Goal: Information Seeking & Learning: Learn about a topic

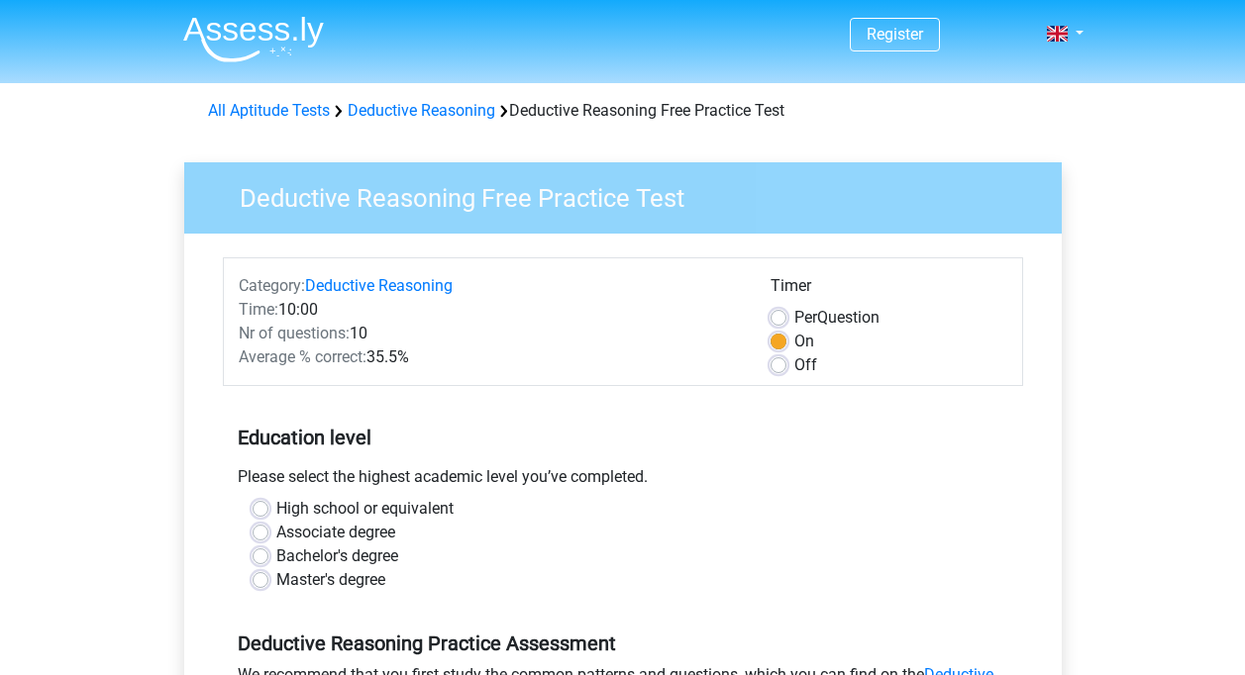
scroll to position [396, 0]
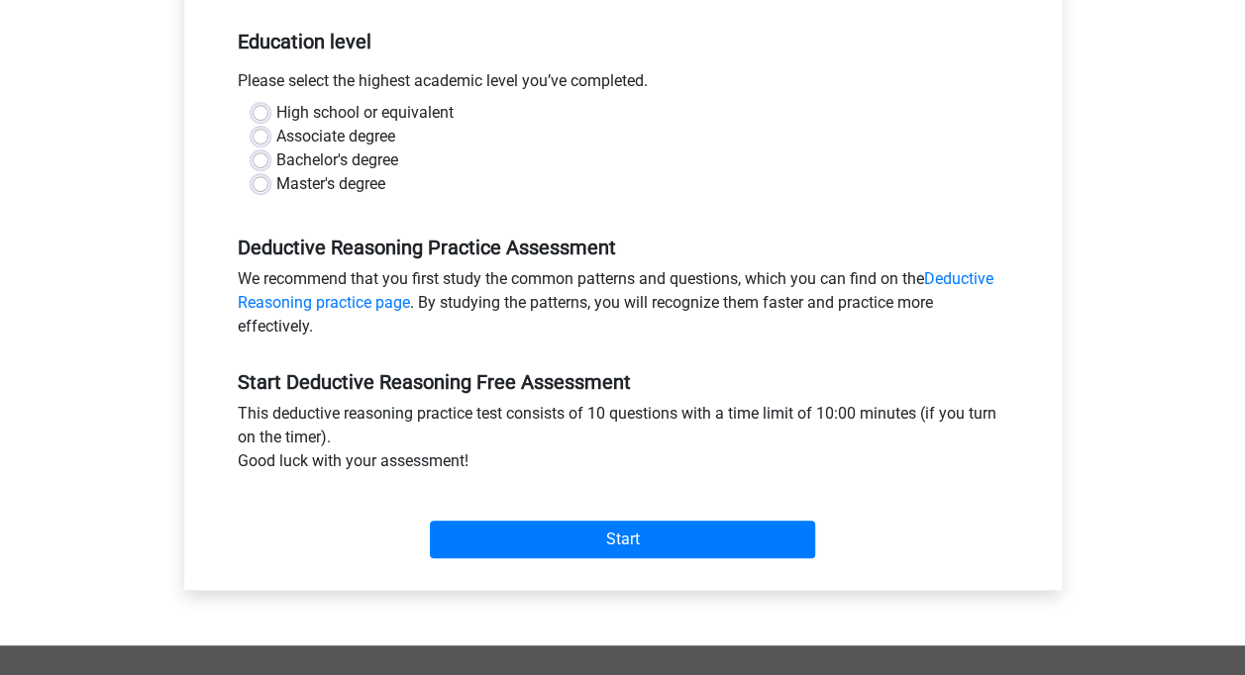
click at [322, 161] on label "Bachelor's degree" at bounding box center [337, 161] width 122 height 24
click at [268, 161] on input "Bachelor's degree" at bounding box center [260, 159] width 16 height 20
radio input "true"
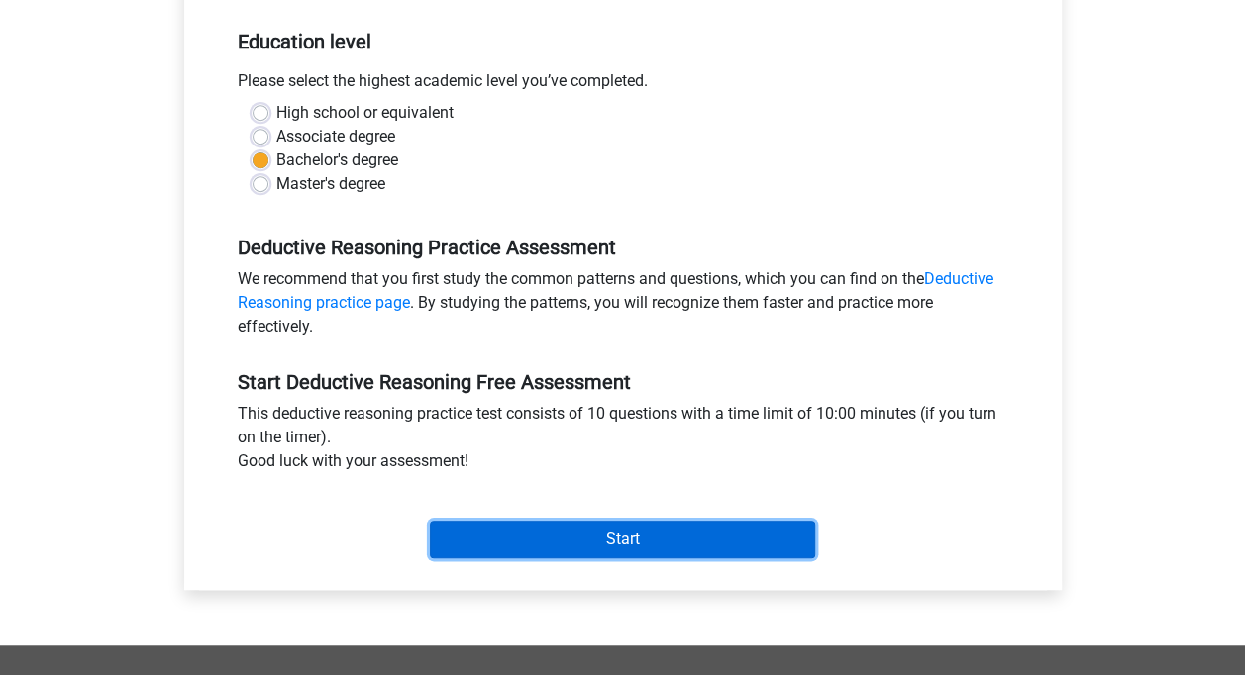
click at [625, 545] on input "Start" at bounding box center [622, 540] width 385 height 38
click at [635, 549] on input "Start" at bounding box center [622, 540] width 385 height 38
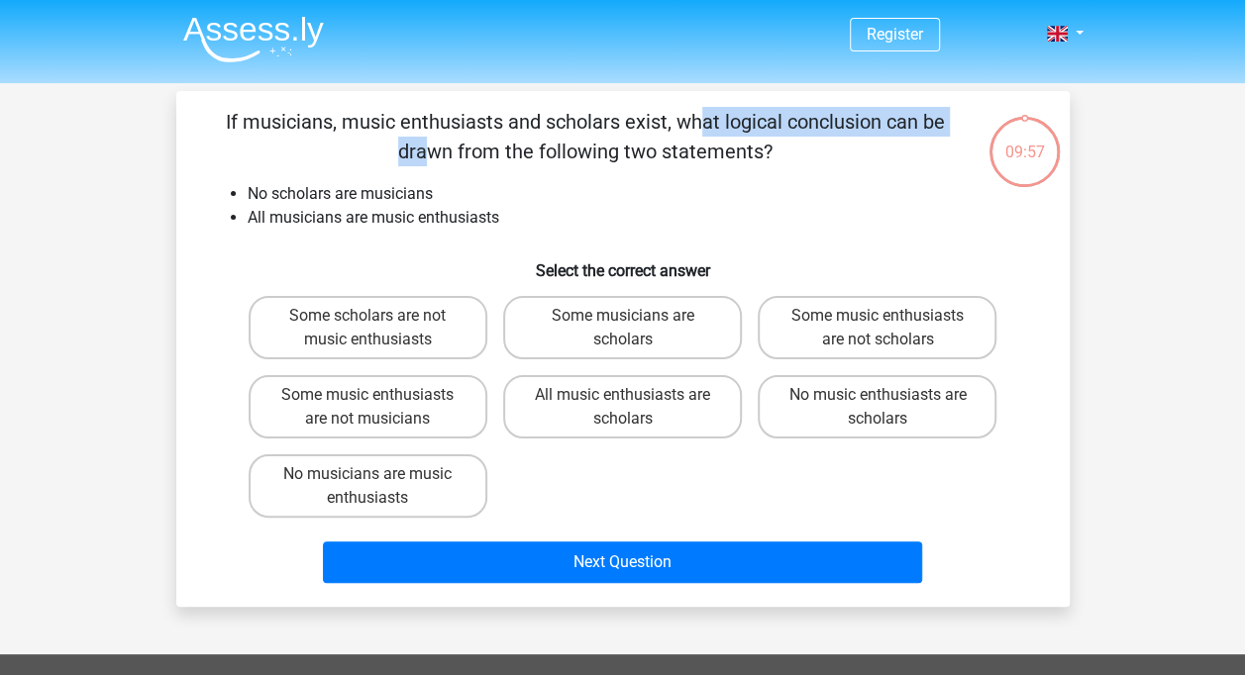
drag, startPoint x: 294, startPoint y: 127, endPoint x: 587, endPoint y: 117, distance: 293.3
click at [587, 117] on p "If musicians, music enthusiasts and scholars exist, what logical conclusion can…" at bounding box center [585, 136] width 755 height 59
drag, startPoint x: 587, startPoint y: 117, endPoint x: 366, endPoint y: 119, distance: 220.8
click at [587, 117] on p "If musicians, music enthusiasts and scholars exist, what logical conclusion can…" at bounding box center [585, 136] width 755 height 59
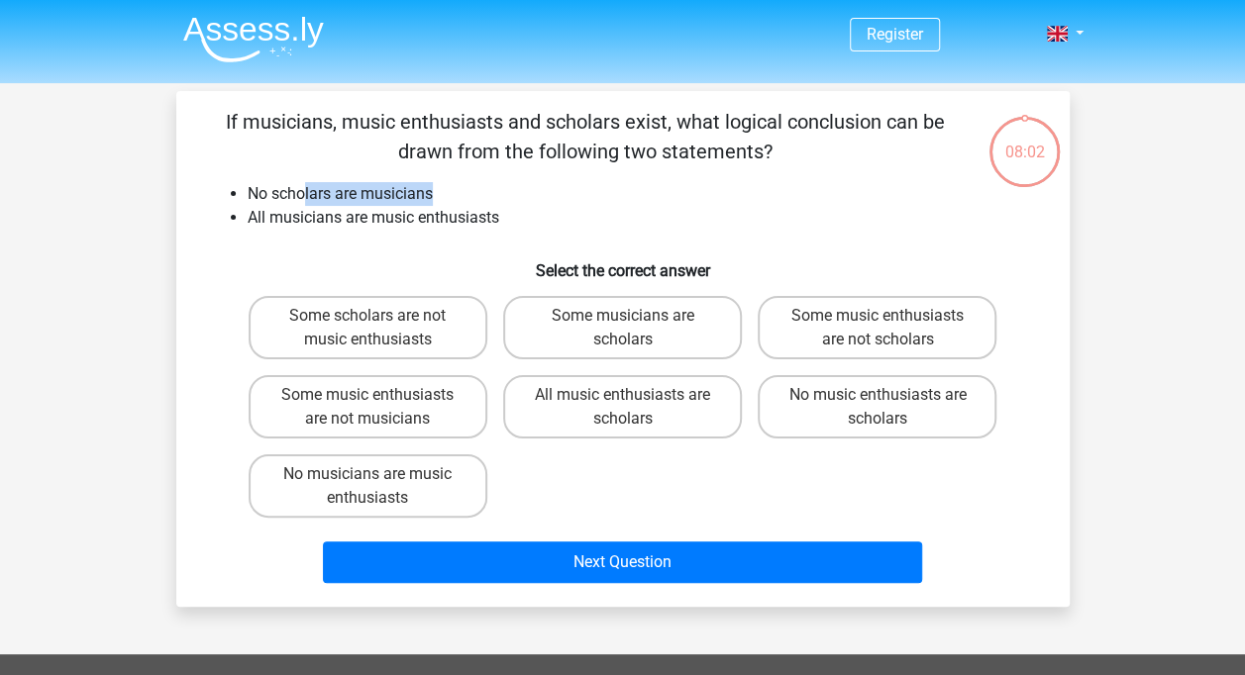
drag, startPoint x: 302, startPoint y: 187, endPoint x: 532, endPoint y: 194, distance: 229.8
click at [532, 194] on li "No scholars are musicians" at bounding box center [643, 194] width 790 height 24
click at [294, 218] on li "All musicians are music enthusiasts" at bounding box center [643, 218] width 790 height 24
click at [434, 414] on label "Some music enthusiasts are not musicians" at bounding box center [368, 406] width 239 height 63
click at [380, 408] on input "Some music enthusiasts are not musicians" at bounding box center [373, 401] width 13 height 13
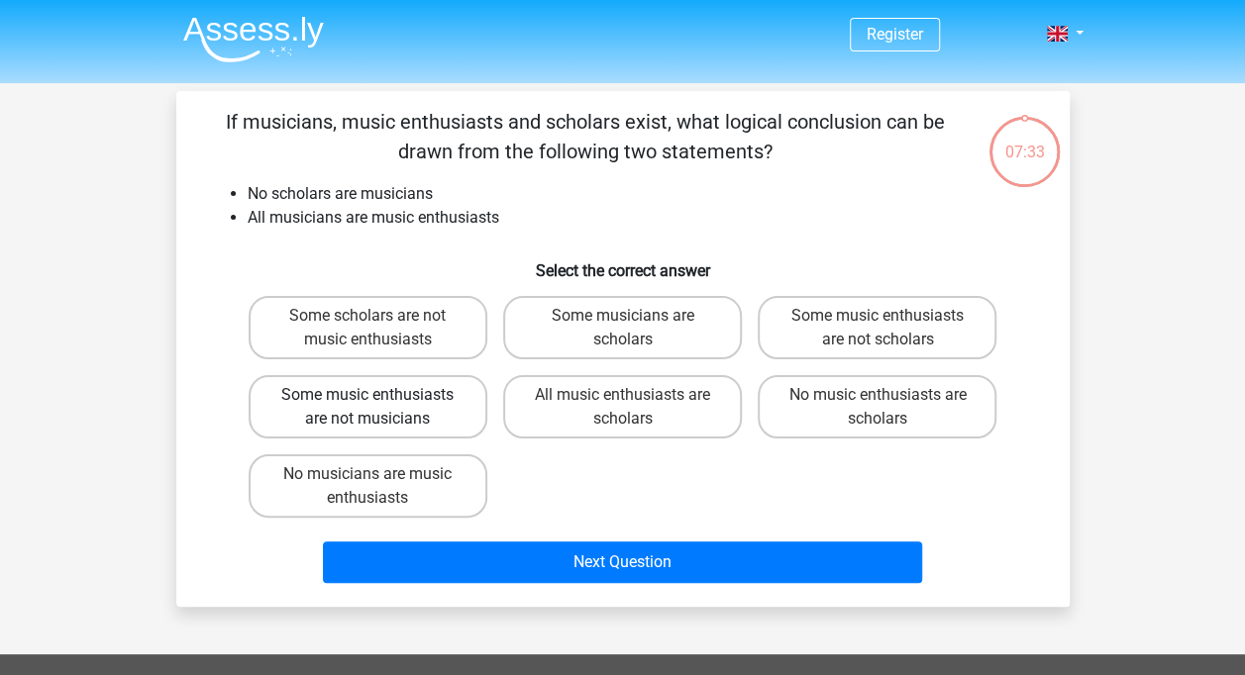
radio input "true"
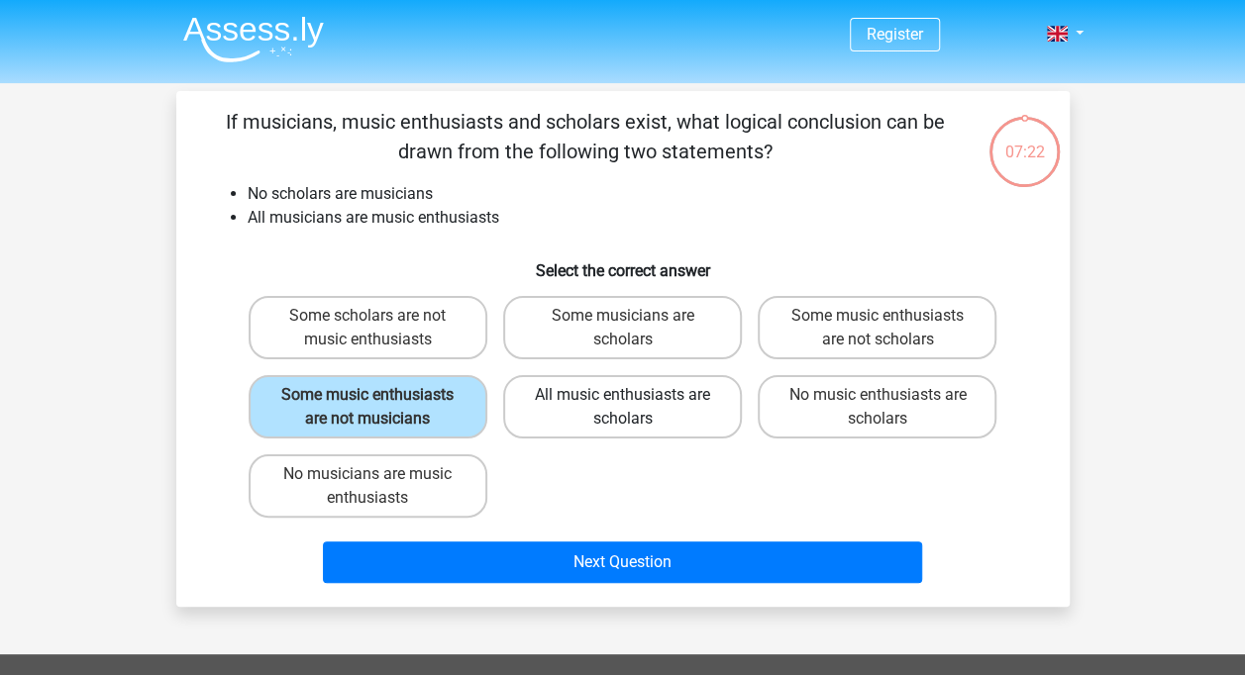
click at [622, 378] on label "All music enthusiasts are scholars" at bounding box center [622, 406] width 239 height 63
click at [622, 395] on input "All music enthusiasts are scholars" at bounding box center [628, 401] width 13 height 13
radio input "true"
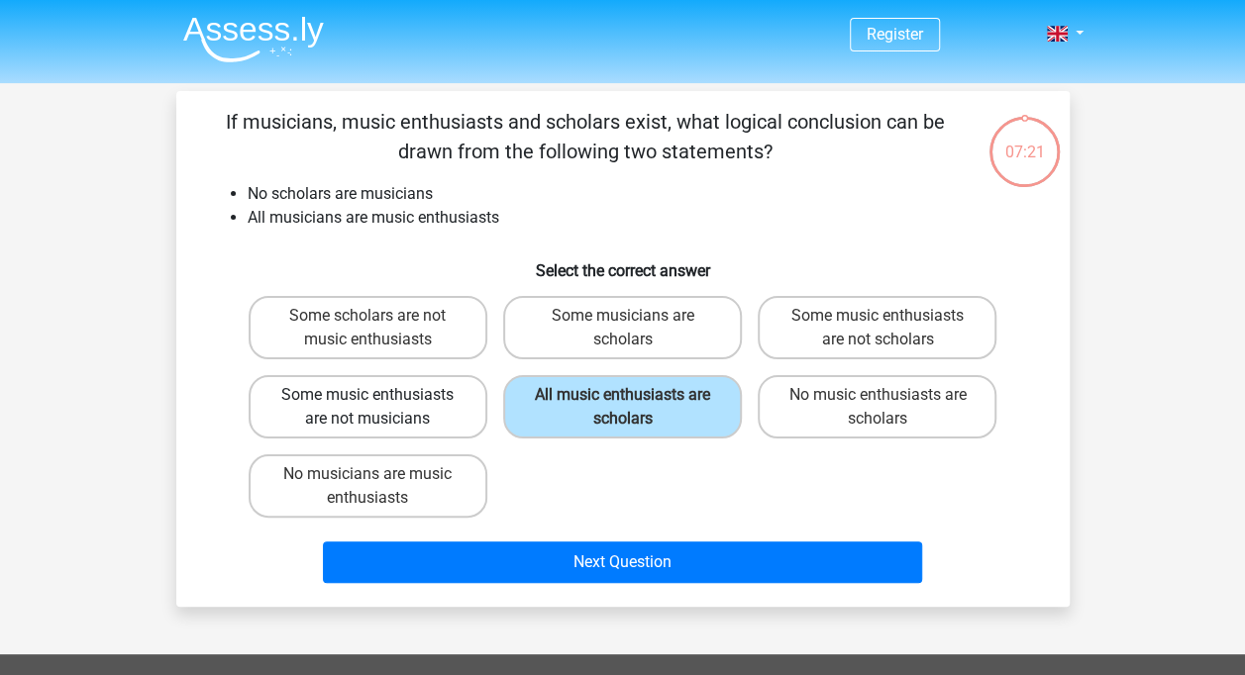
click at [422, 378] on label "Some music enthusiasts are not musicians" at bounding box center [368, 406] width 239 height 63
click at [380, 395] on input "Some music enthusiasts are not musicians" at bounding box center [373, 401] width 13 height 13
radio input "true"
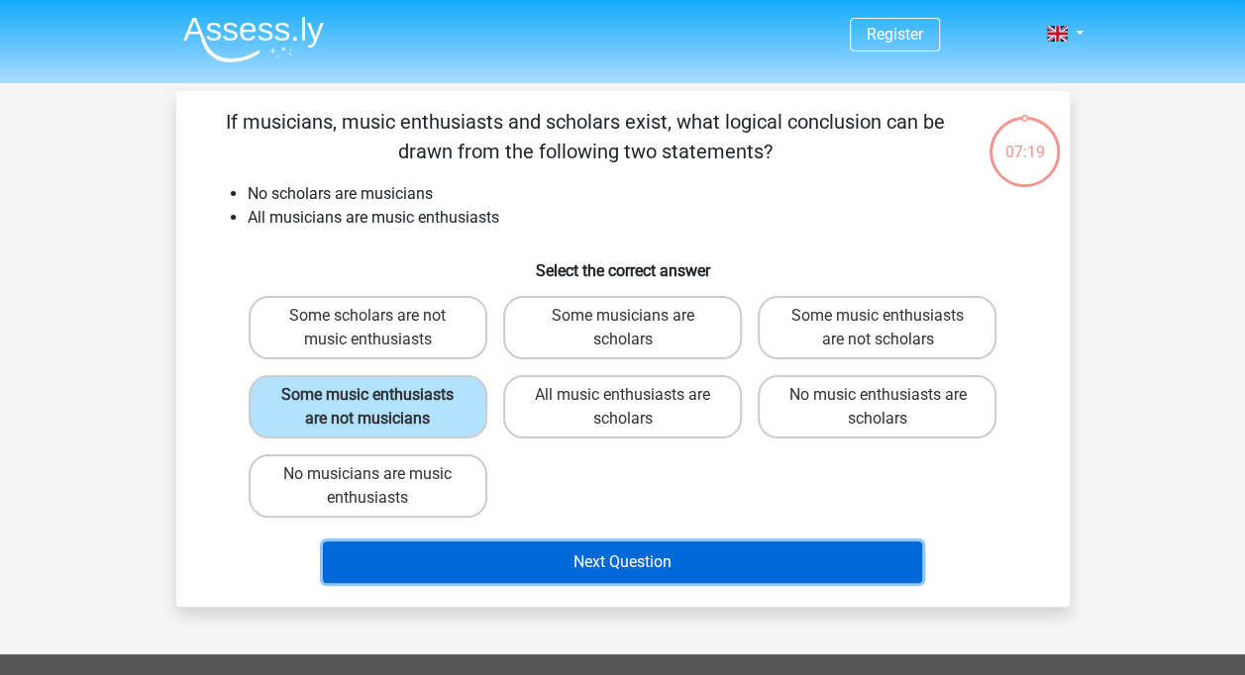
click at [661, 562] on button "Next Question" at bounding box center [622, 563] width 599 height 42
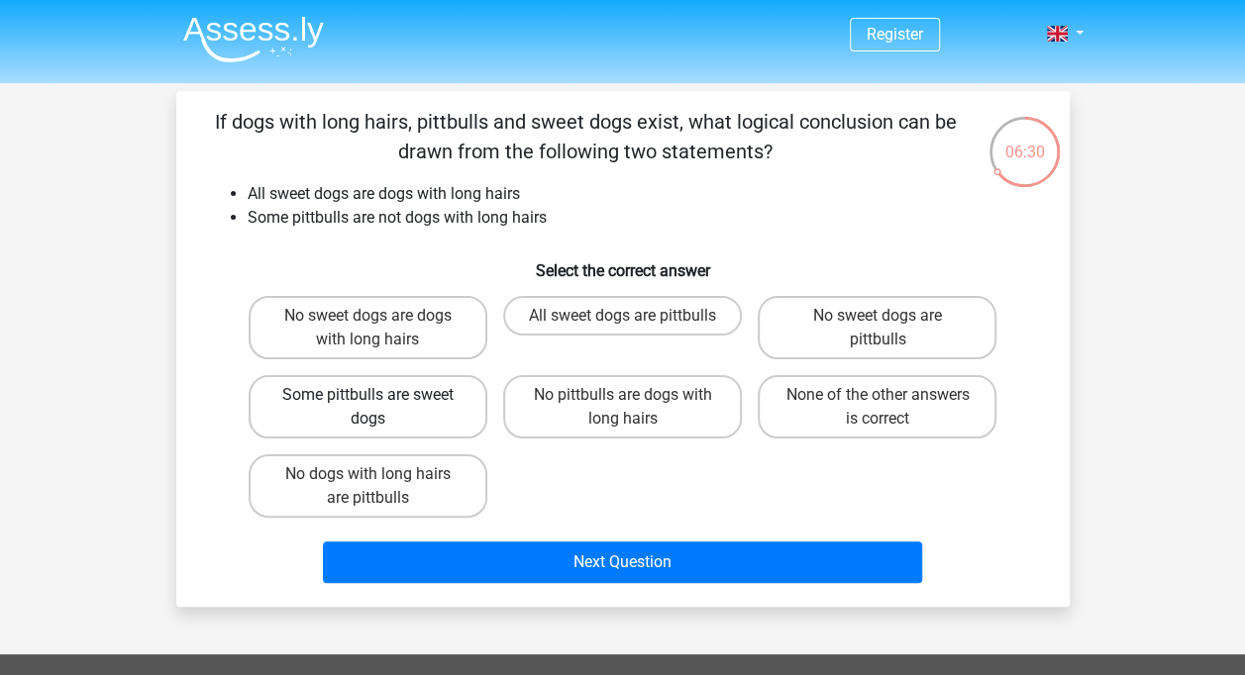
drag, startPoint x: 394, startPoint y: 361, endPoint x: 392, endPoint y: 423, distance: 61.4
click at [392, 424] on label "Some pittbulls are sweet dogs" at bounding box center [368, 406] width 239 height 63
click at [380, 408] on input "Some pittbulls are sweet dogs" at bounding box center [373, 401] width 13 height 13
radio input "true"
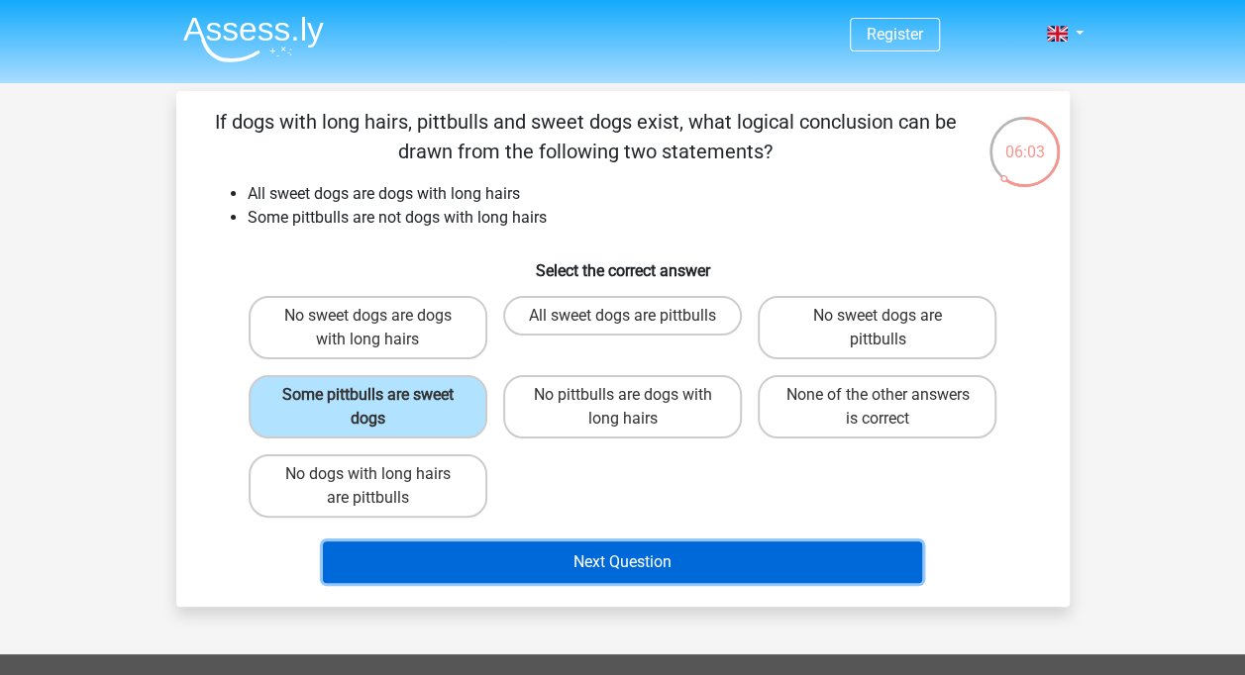
click at [760, 573] on button "Next Question" at bounding box center [622, 563] width 599 height 42
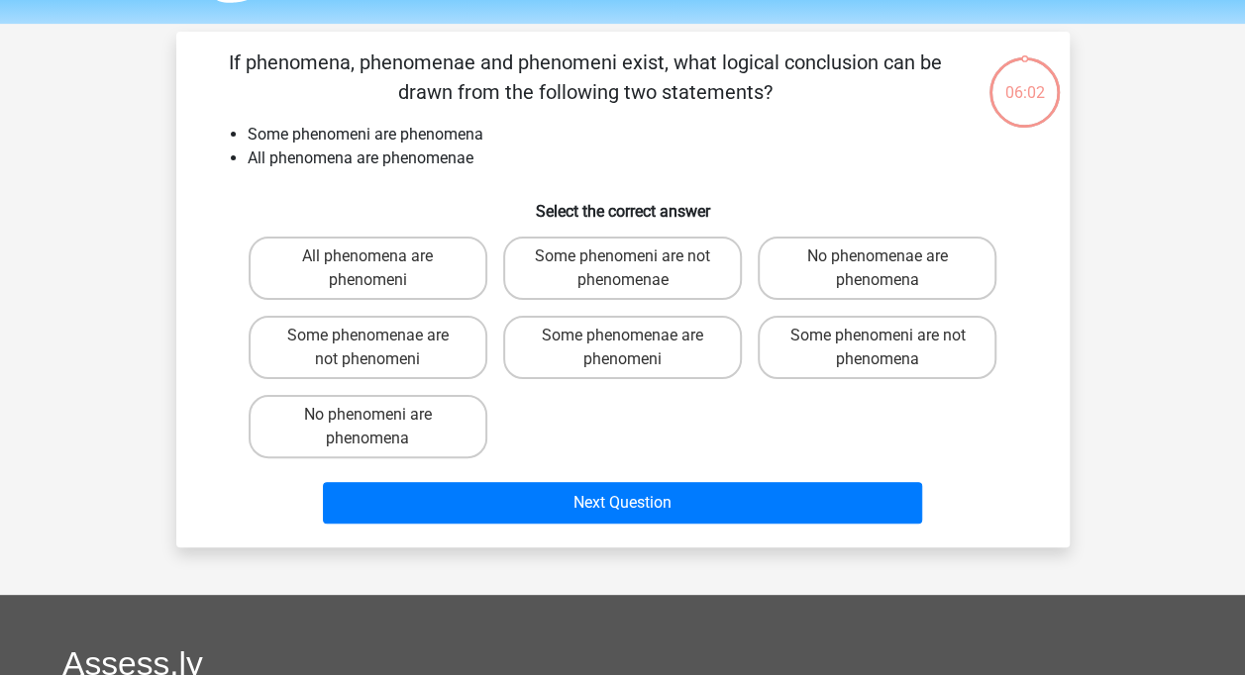
scroll to position [91, 0]
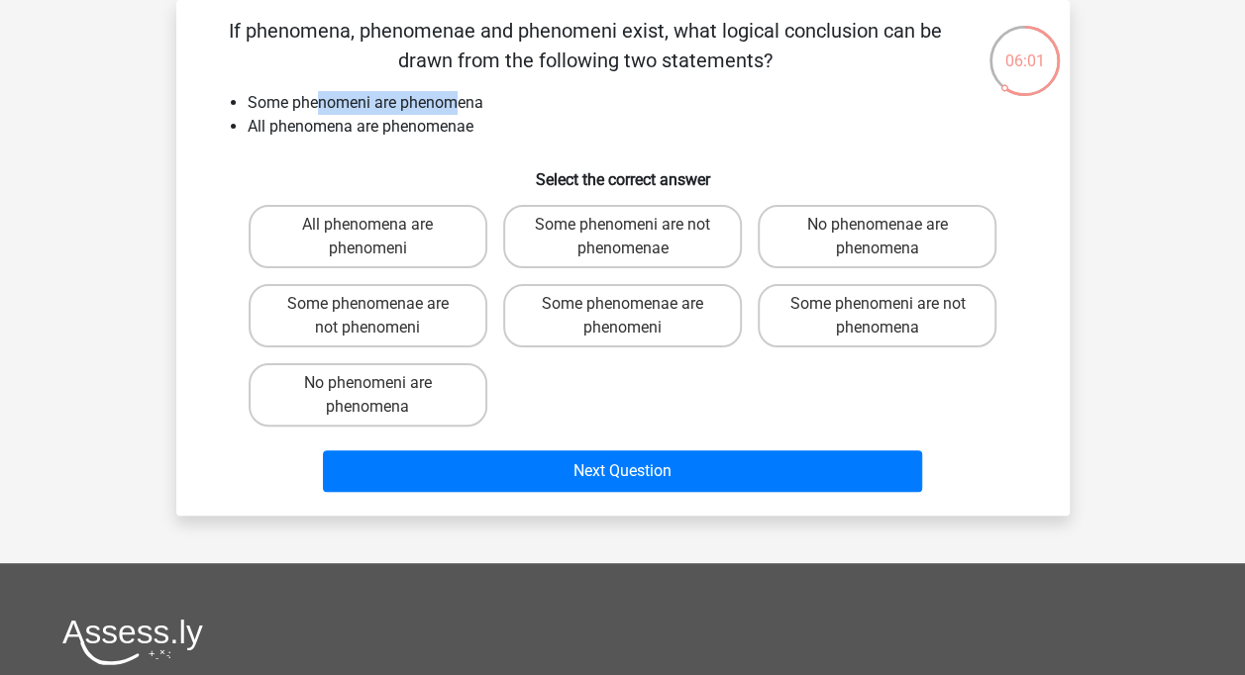
drag, startPoint x: 327, startPoint y: 104, endPoint x: 453, endPoint y: 102, distance: 126.8
click at [453, 102] on li "Some phenomeni are phenomena" at bounding box center [643, 103] width 790 height 24
drag, startPoint x: 453, startPoint y: 102, endPoint x: 455, endPoint y: 152, distance: 50.5
click at [455, 152] on div "If phenomena, phenomenae and phenomeni exist, what logical conclusion can be dr…" at bounding box center [622, 258] width 877 height 484
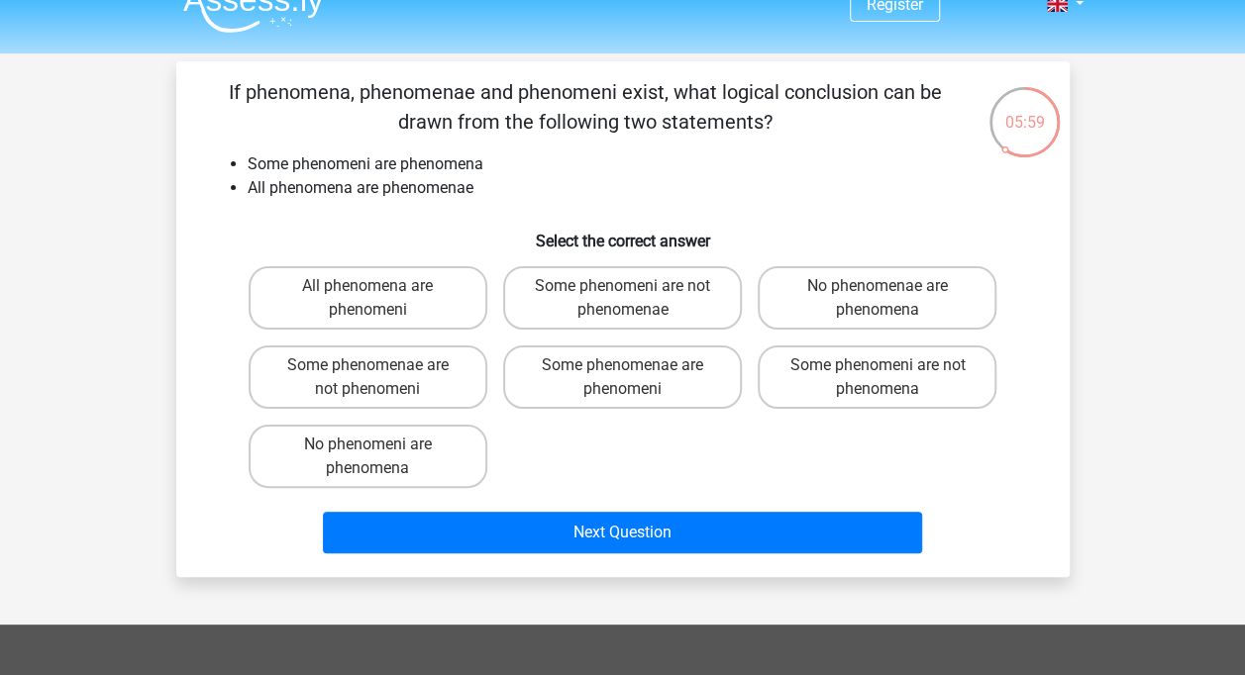
scroll to position [0, 0]
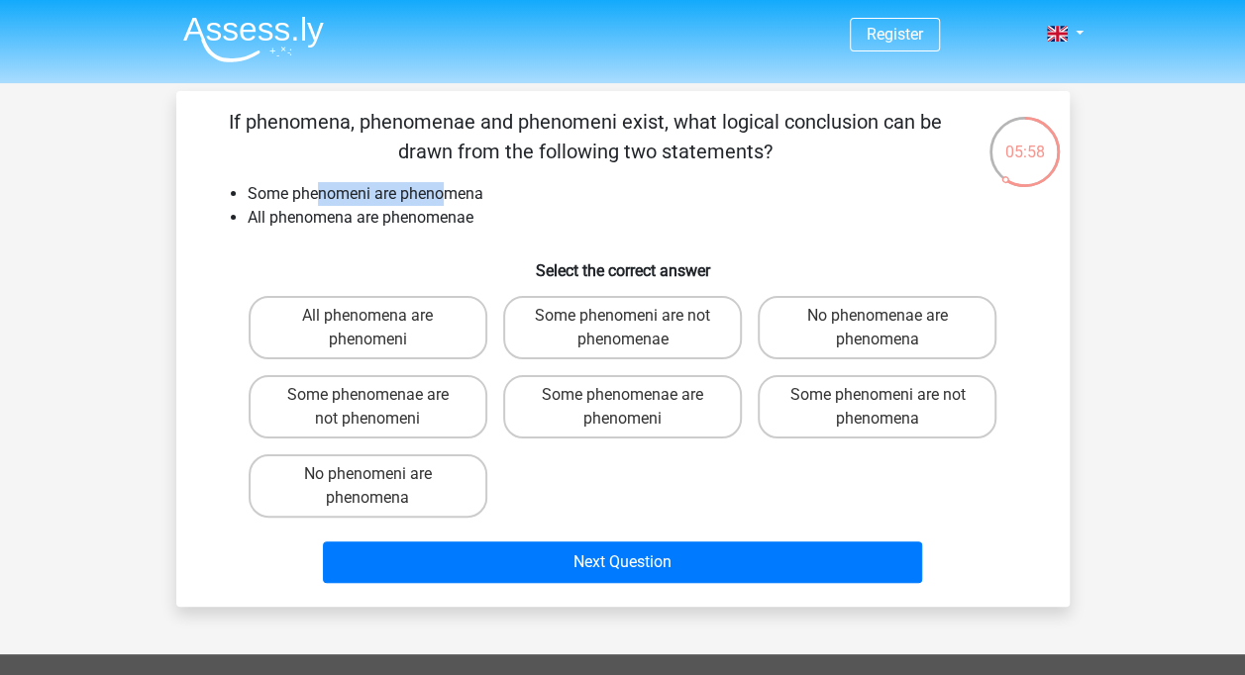
drag, startPoint x: 320, startPoint y: 198, endPoint x: 441, endPoint y: 199, distance: 120.8
click at [441, 199] on li "Some phenomeni are phenomena" at bounding box center [643, 194] width 790 height 24
drag, startPoint x: 441, startPoint y: 199, endPoint x: 339, endPoint y: 209, distance: 102.5
click at [339, 209] on li "All phenomena are phenomenae" at bounding box center [643, 218] width 790 height 24
drag, startPoint x: 316, startPoint y: 220, endPoint x: 515, endPoint y: 214, distance: 199.1
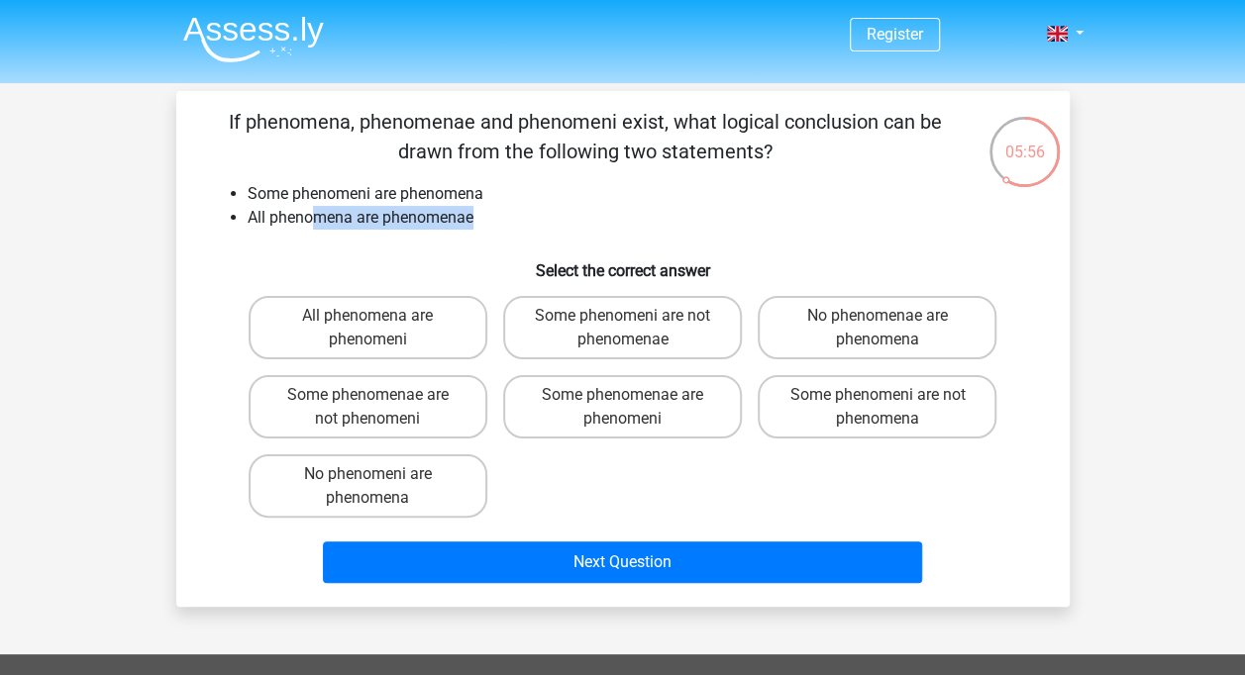
click at [515, 214] on li "All phenomena are phenomenae" at bounding box center [643, 218] width 790 height 24
drag, startPoint x: 515, startPoint y: 214, endPoint x: 458, endPoint y: 213, distance: 56.4
click at [458, 213] on li "All phenomena are phenomenae" at bounding box center [643, 218] width 790 height 24
click at [825, 409] on label "Some phenomeni are not phenomena" at bounding box center [876, 406] width 239 height 63
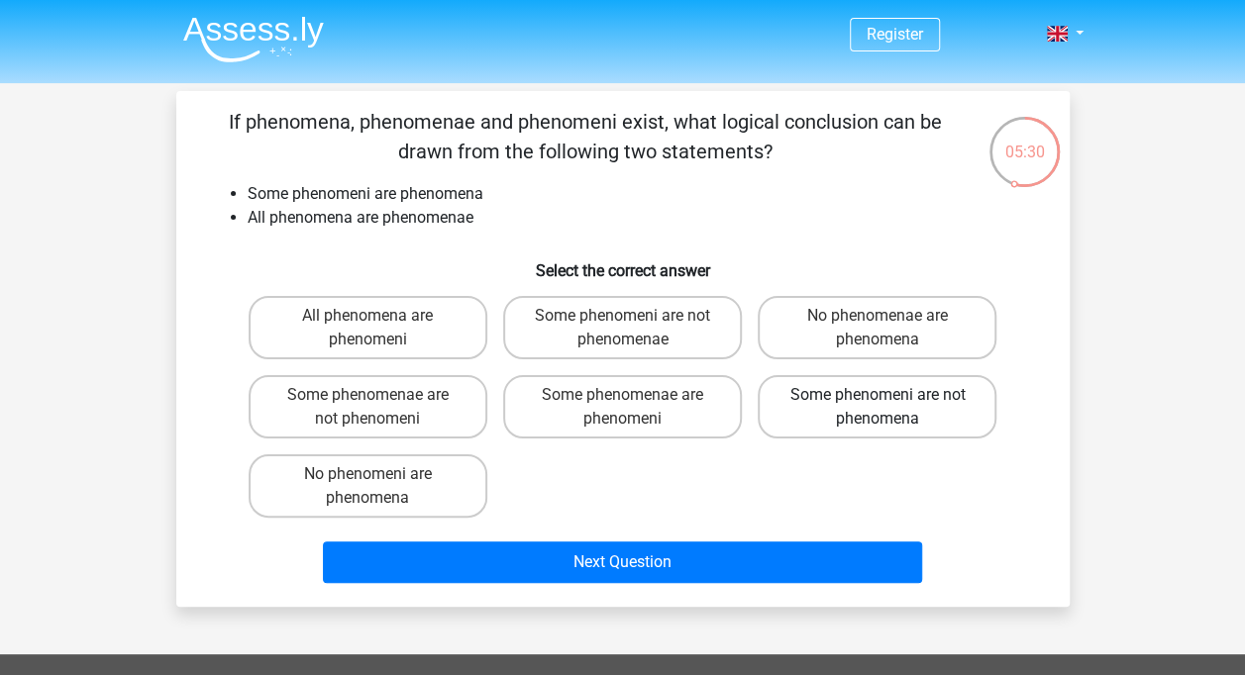
click at [877, 408] on input "Some phenomeni are not phenomena" at bounding box center [883, 401] width 13 height 13
radio input "true"
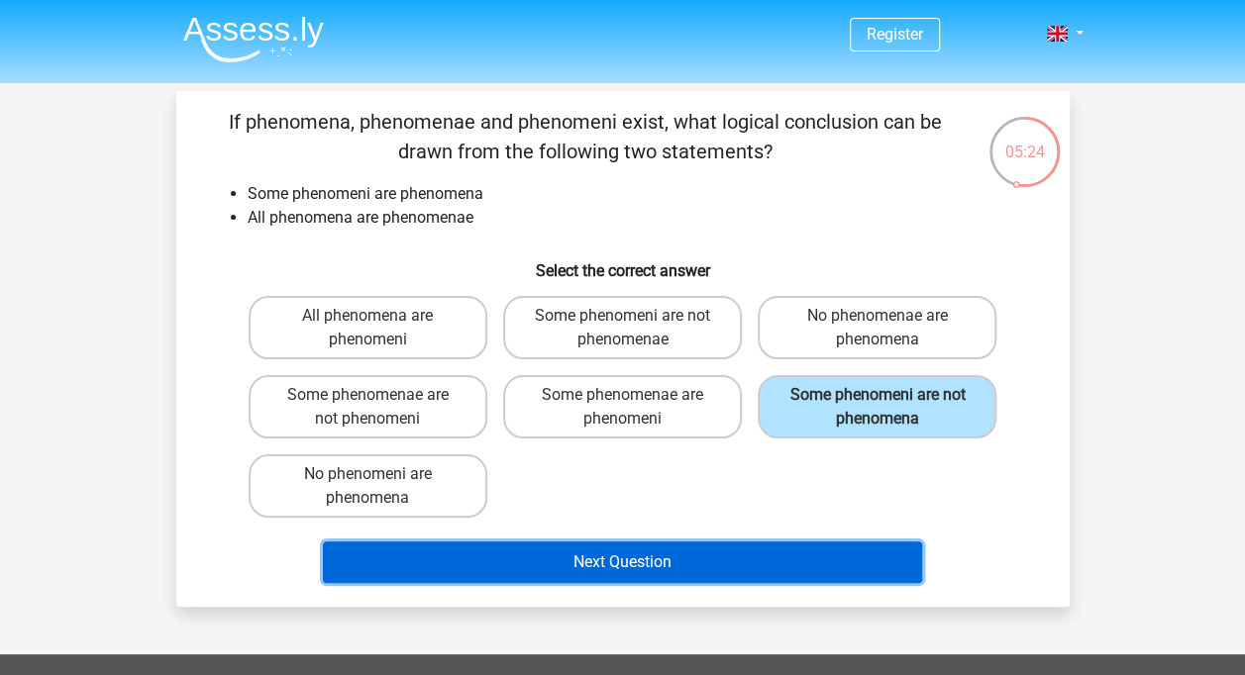
click at [798, 550] on button "Next Question" at bounding box center [622, 563] width 599 height 42
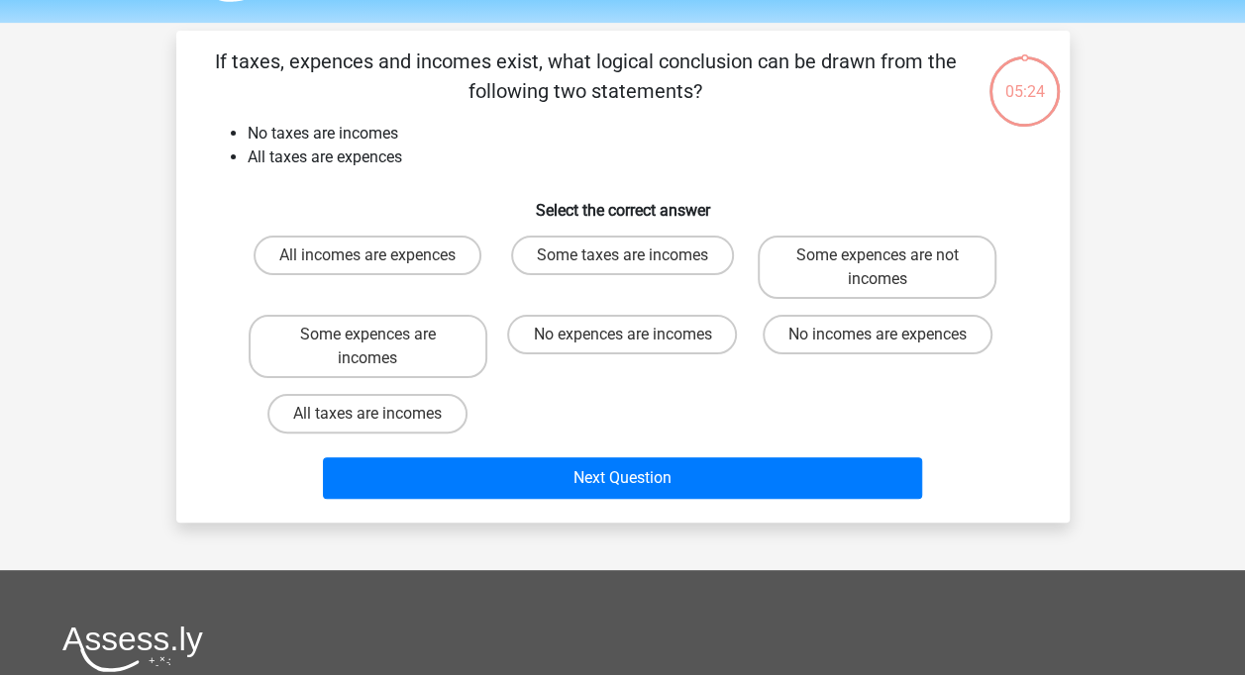
scroll to position [91, 0]
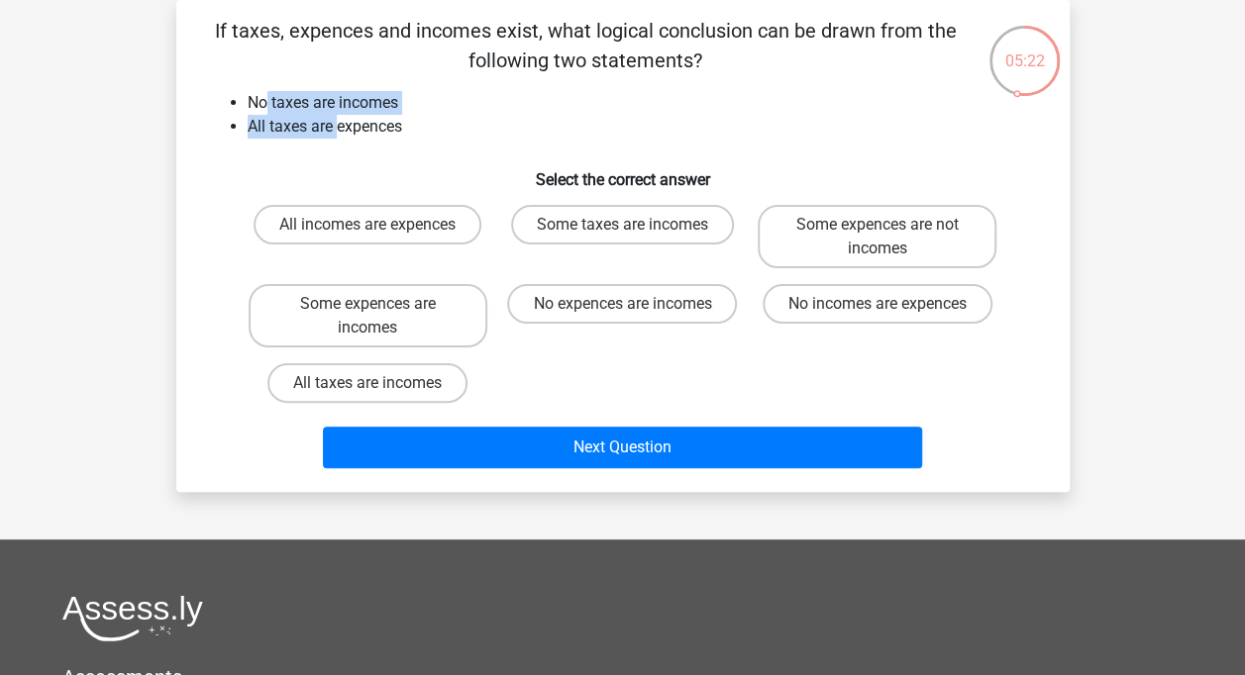
drag, startPoint x: 267, startPoint y: 108, endPoint x: 338, endPoint y: 117, distance: 70.9
click at [338, 117] on ul "No taxes are incomes All taxes are expences" at bounding box center [623, 115] width 830 height 48
drag, startPoint x: 338, startPoint y: 117, endPoint x: 270, endPoint y: 137, distance: 70.2
click at [270, 137] on li "All taxes are expences" at bounding box center [643, 127] width 790 height 24
click at [281, 132] on li "All taxes are expences" at bounding box center [643, 127] width 790 height 24
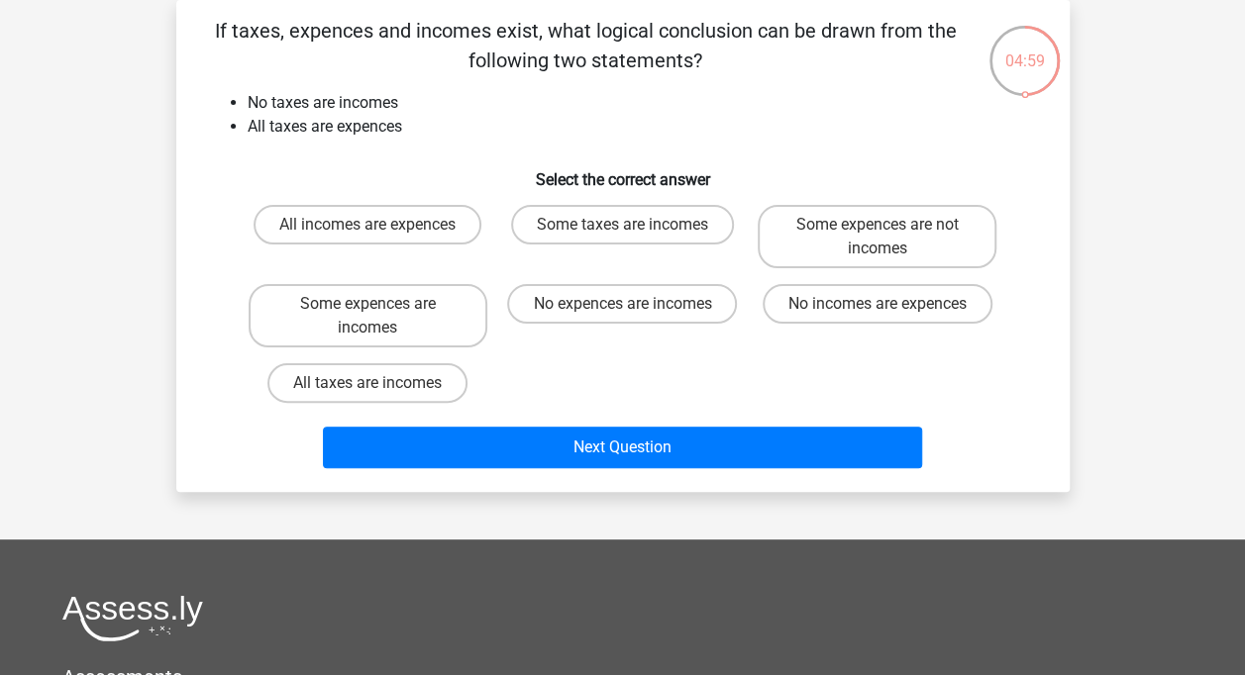
drag, startPoint x: 265, startPoint y: 186, endPoint x: 263, endPoint y: 167, distance: 18.9
click at [263, 167] on h6 "Select the correct answer" at bounding box center [623, 171] width 830 height 35
click at [434, 326] on label "Some expences are incomes" at bounding box center [368, 315] width 239 height 63
click at [380, 317] on input "Some expences are incomes" at bounding box center [373, 310] width 13 height 13
radio input "true"
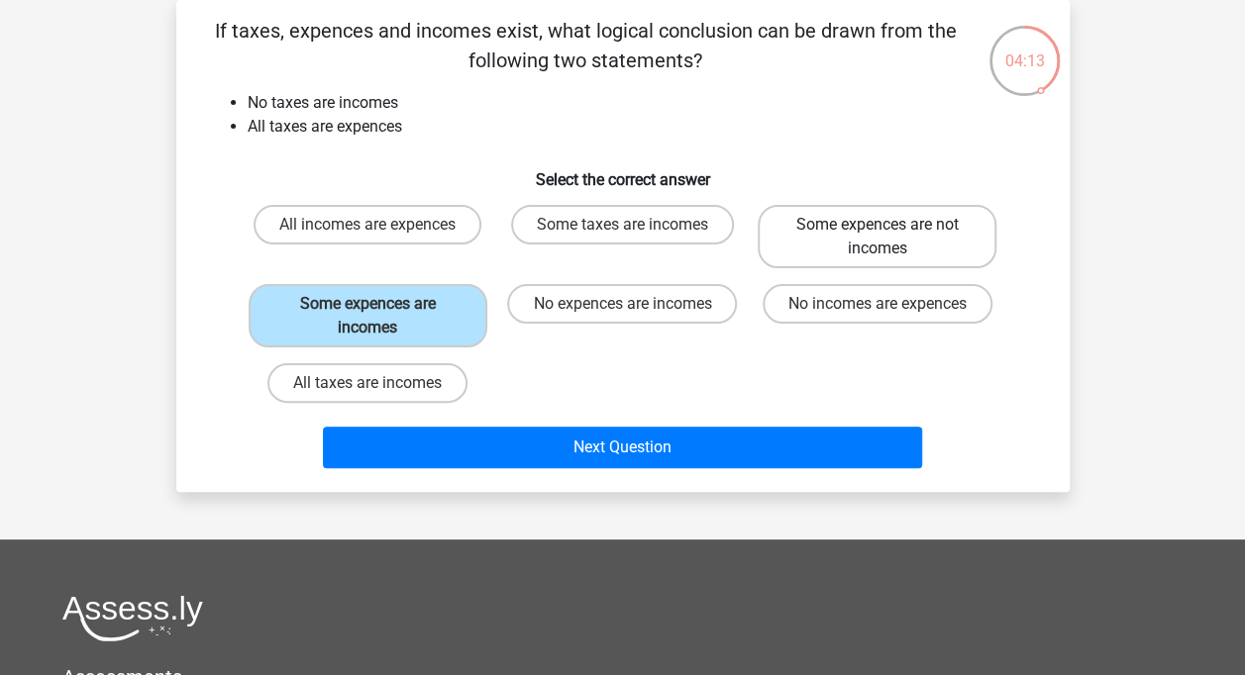
click at [818, 236] on label "Some expences are not incomes" at bounding box center [876, 236] width 239 height 63
click at [877, 236] on input "Some expences are not incomes" at bounding box center [883, 231] width 13 height 13
radio input "true"
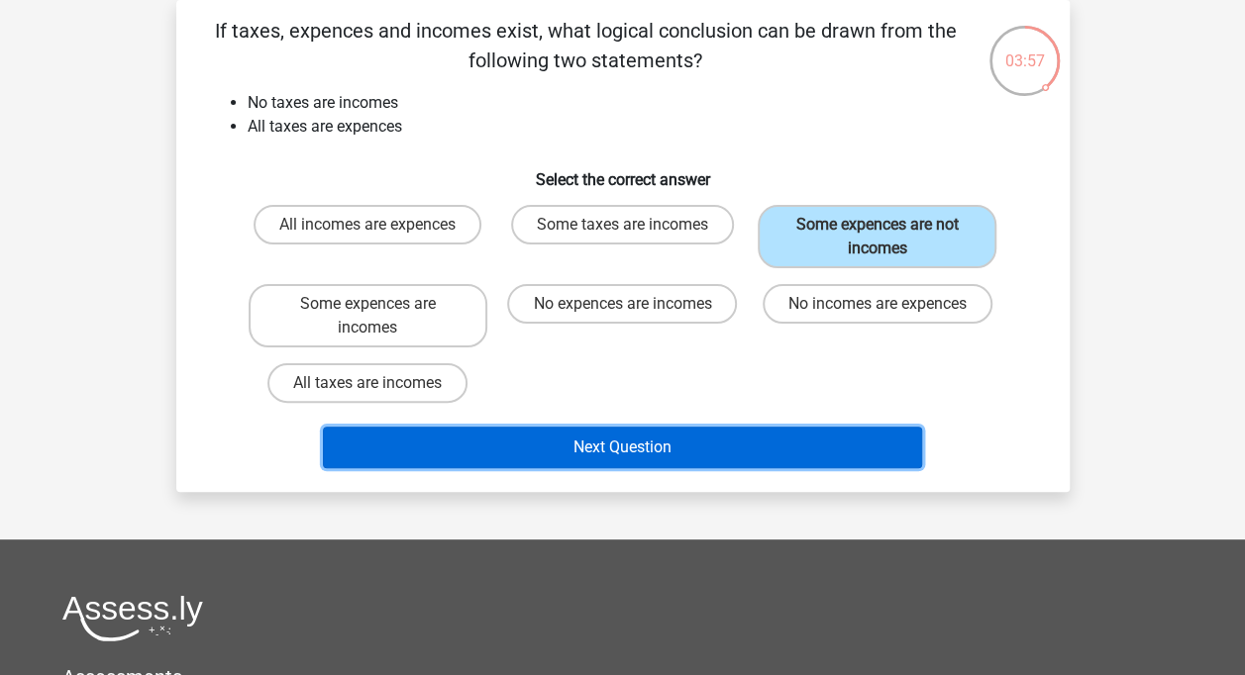
click at [665, 434] on button "Next Question" at bounding box center [622, 448] width 599 height 42
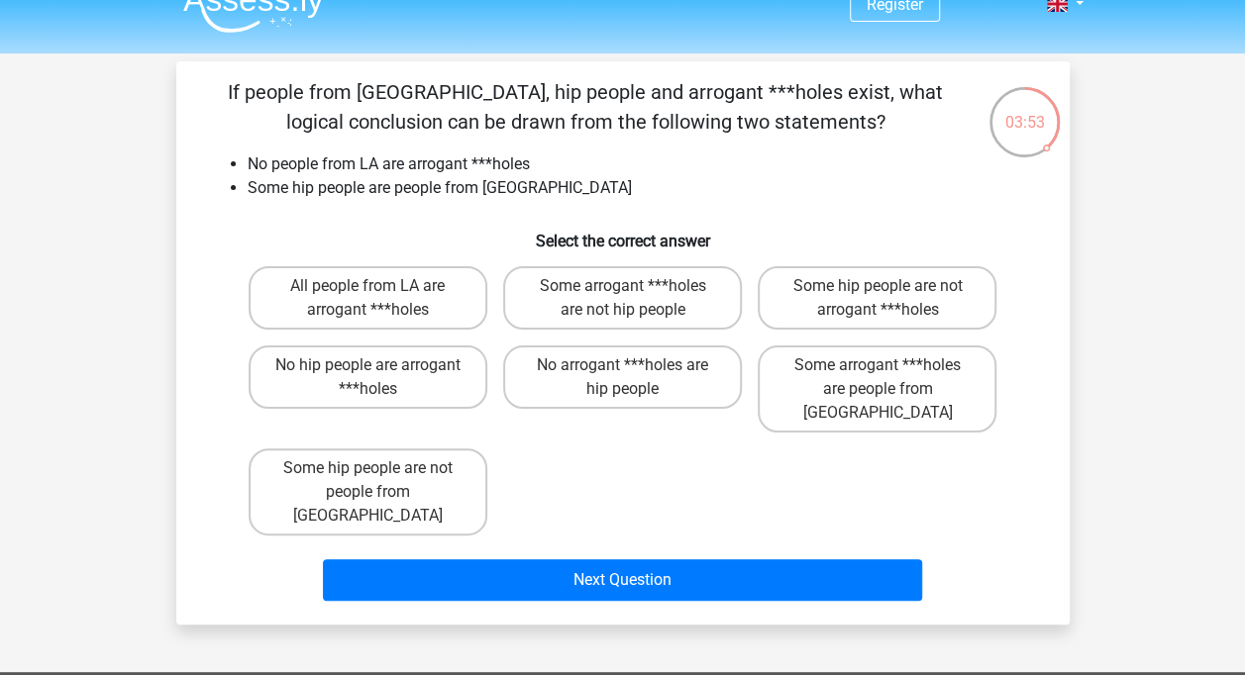
scroll to position [0, 0]
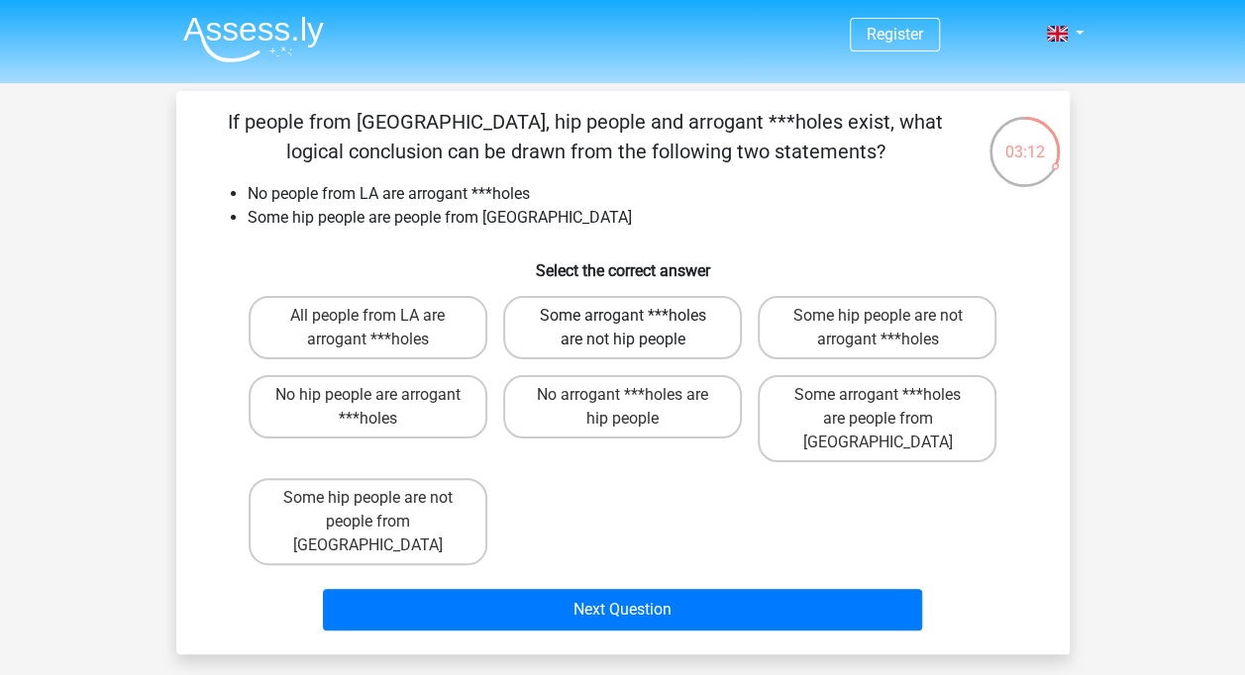
click at [644, 315] on label "Some arrogant ***holes are not hip people" at bounding box center [622, 327] width 239 height 63
click at [635, 316] on input "Some arrogant ***holes are not hip people" at bounding box center [628, 322] width 13 height 13
radio input "true"
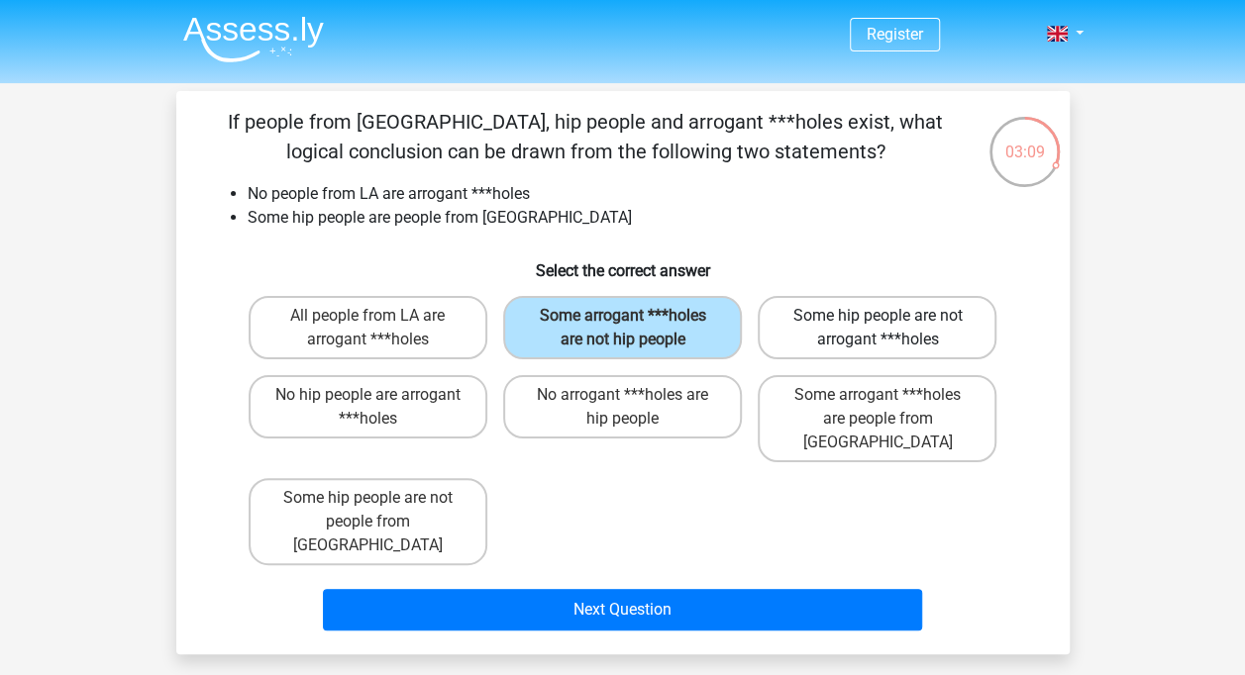
click at [782, 307] on label "Some hip people are not arrogant ***holes" at bounding box center [876, 327] width 239 height 63
click at [877, 316] on input "Some hip people are not arrogant ***holes" at bounding box center [883, 322] width 13 height 13
radio input "true"
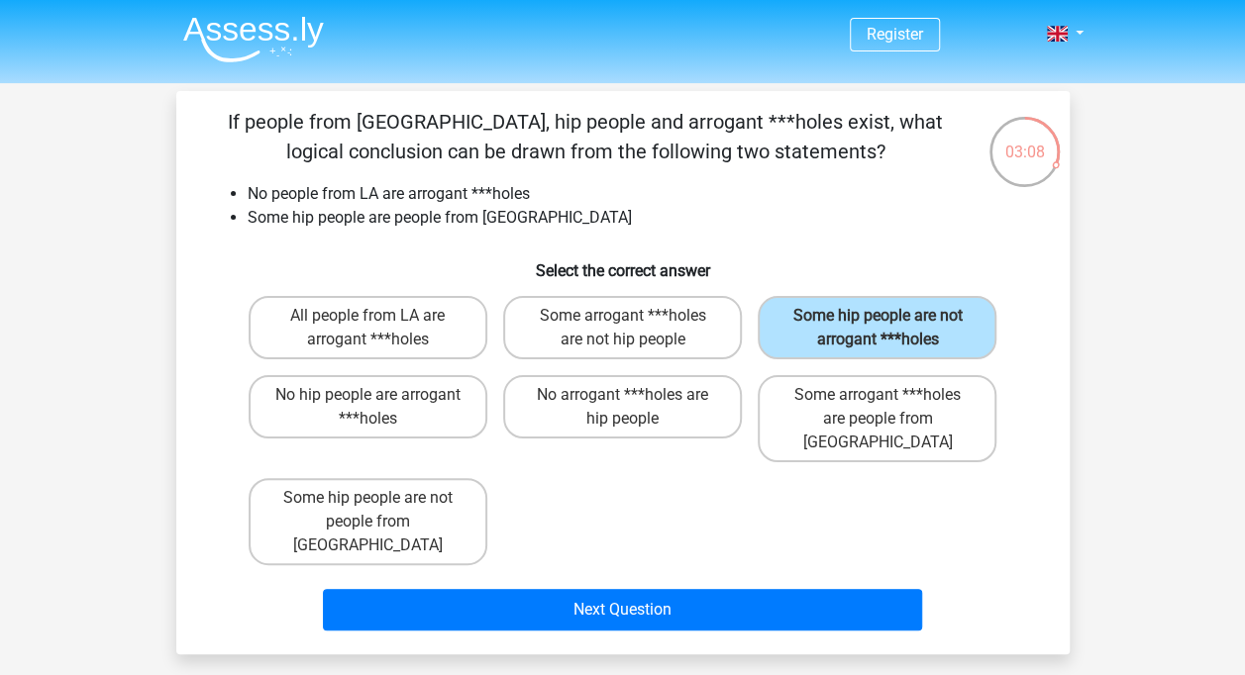
click at [723, 282] on div "If people from LA, hip people and arrogant ***holes exist, what logical conclus…" at bounding box center [622, 373] width 877 height 532
click at [845, 316] on label "Some hip people are not arrogant ***holes" at bounding box center [876, 327] width 239 height 63
click at [877, 316] on input "Some hip people are not arrogant ***holes" at bounding box center [883, 322] width 13 height 13
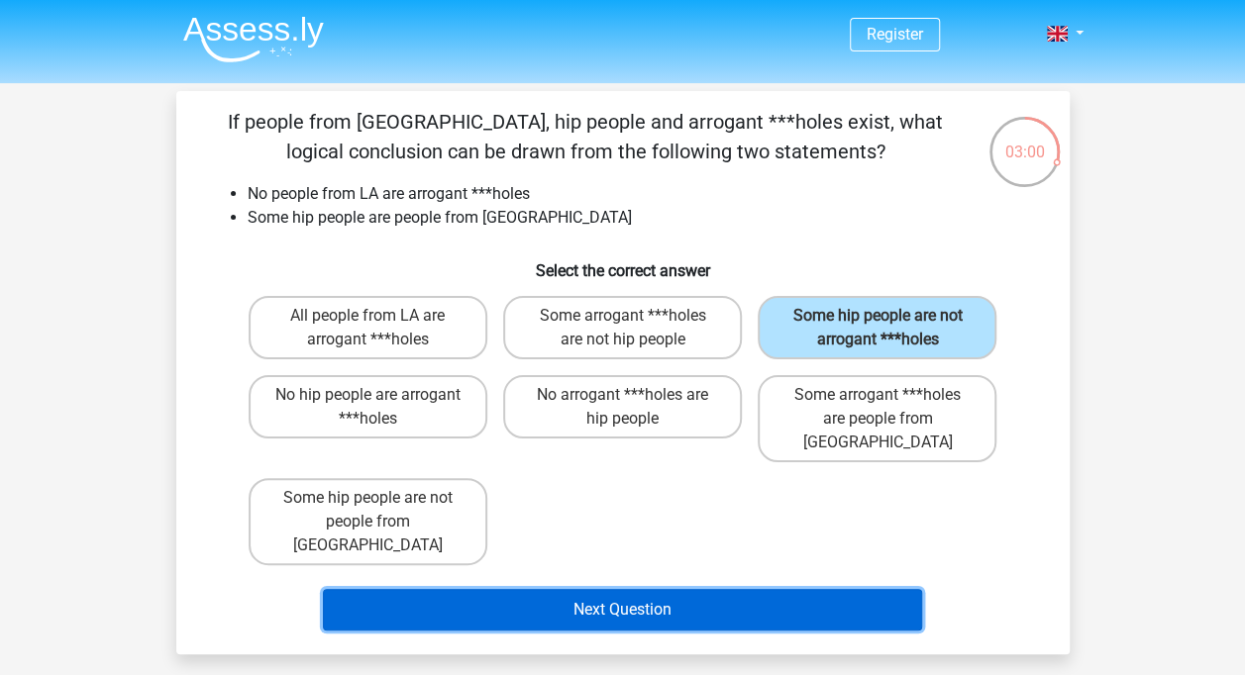
click at [637, 589] on button "Next Question" at bounding box center [622, 610] width 599 height 42
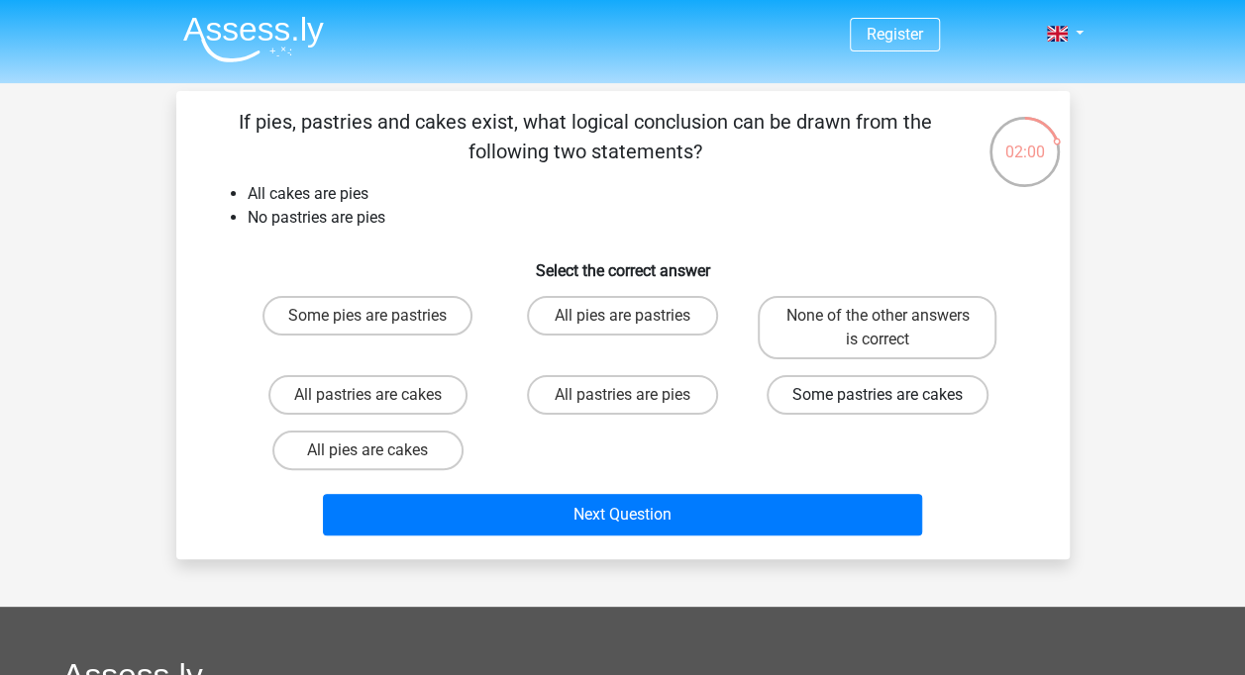
click at [823, 396] on label "Some pastries are cakes" at bounding box center [877, 395] width 222 height 40
click at [877, 396] on input "Some pastries are cakes" at bounding box center [883, 401] width 13 height 13
radio input "true"
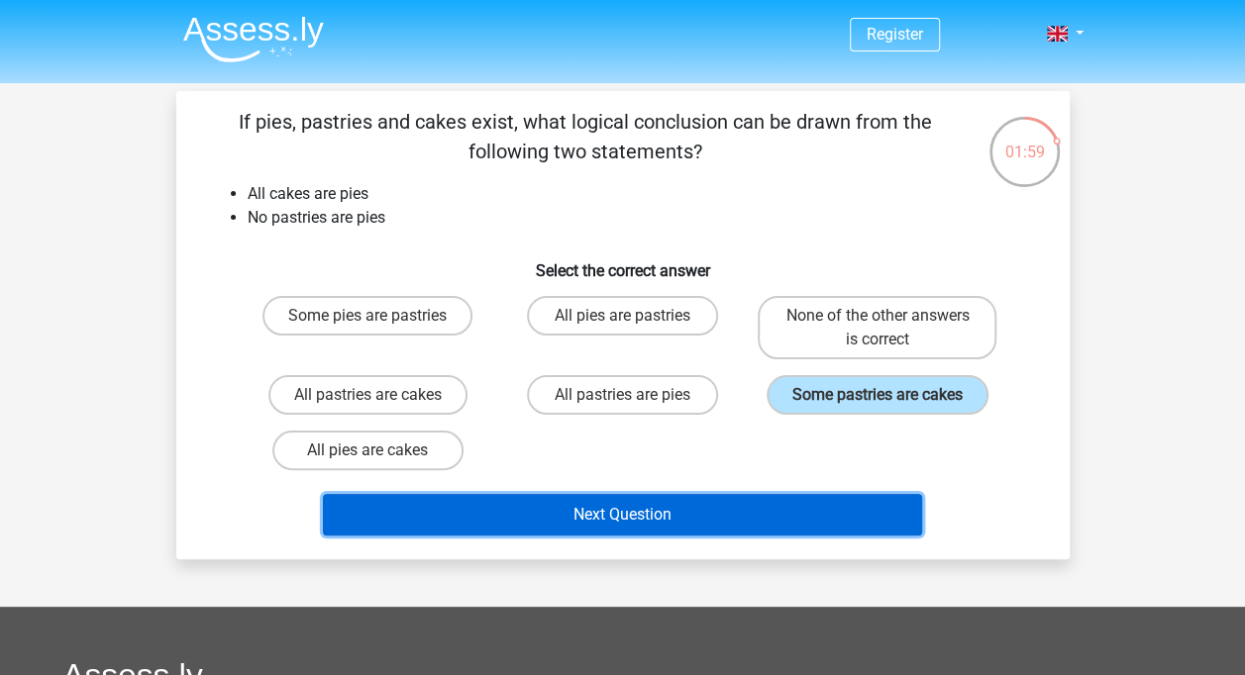
click at [809, 503] on button "Next Question" at bounding box center [622, 515] width 599 height 42
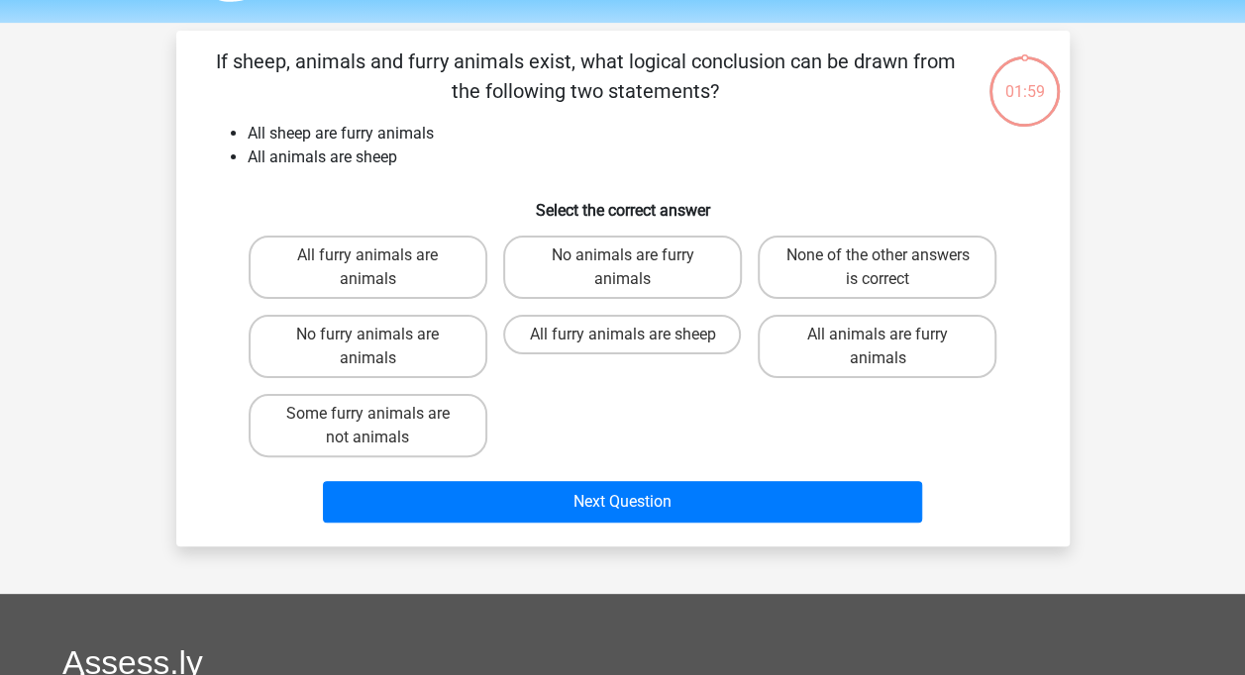
scroll to position [91, 0]
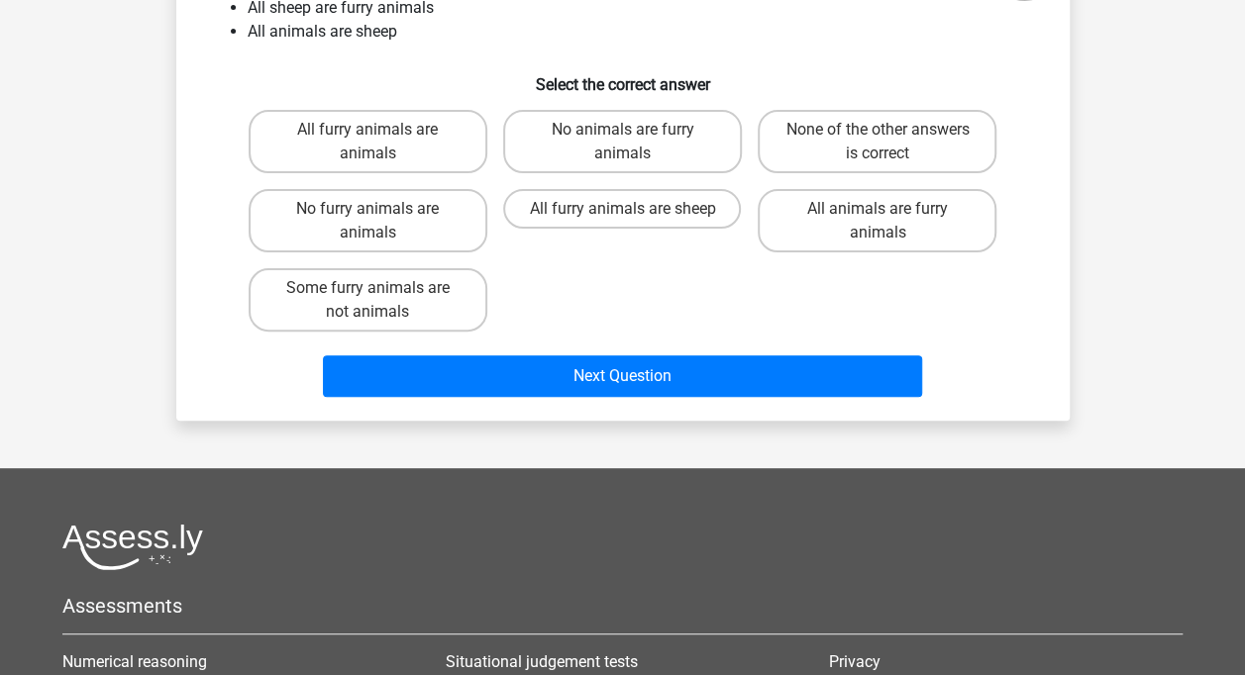
drag, startPoint x: 713, startPoint y: 206, endPoint x: 715, endPoint y: 176, distance: 29.8
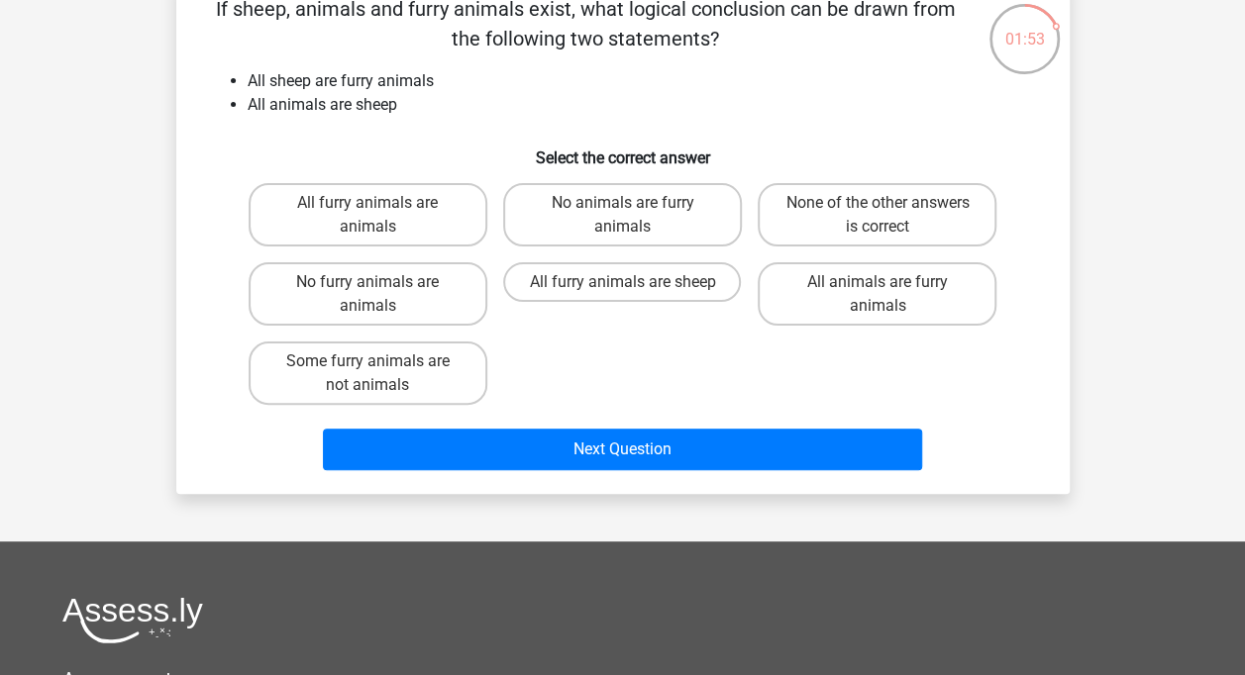
scroll to position [92, 0]
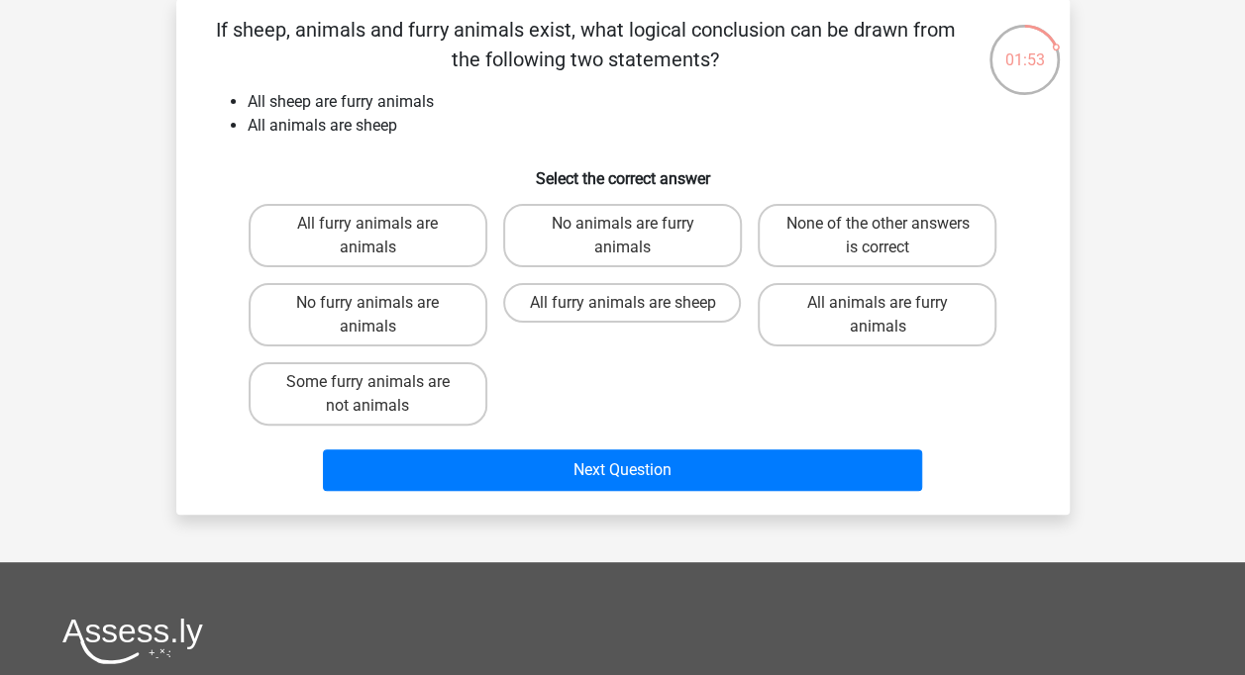
drag, startPoint x: 709, startPoint y: 259, endPoint x: 755, endPoint y: 192, distance: 81.8
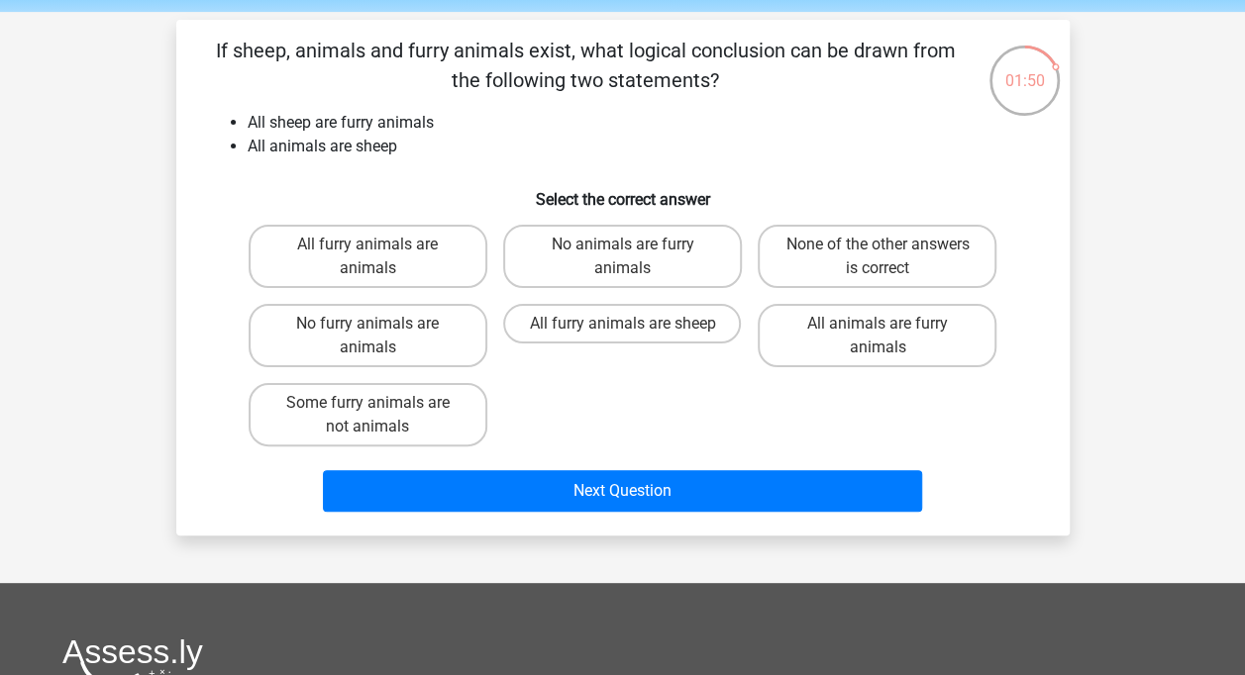
scroll to position [99, 0]
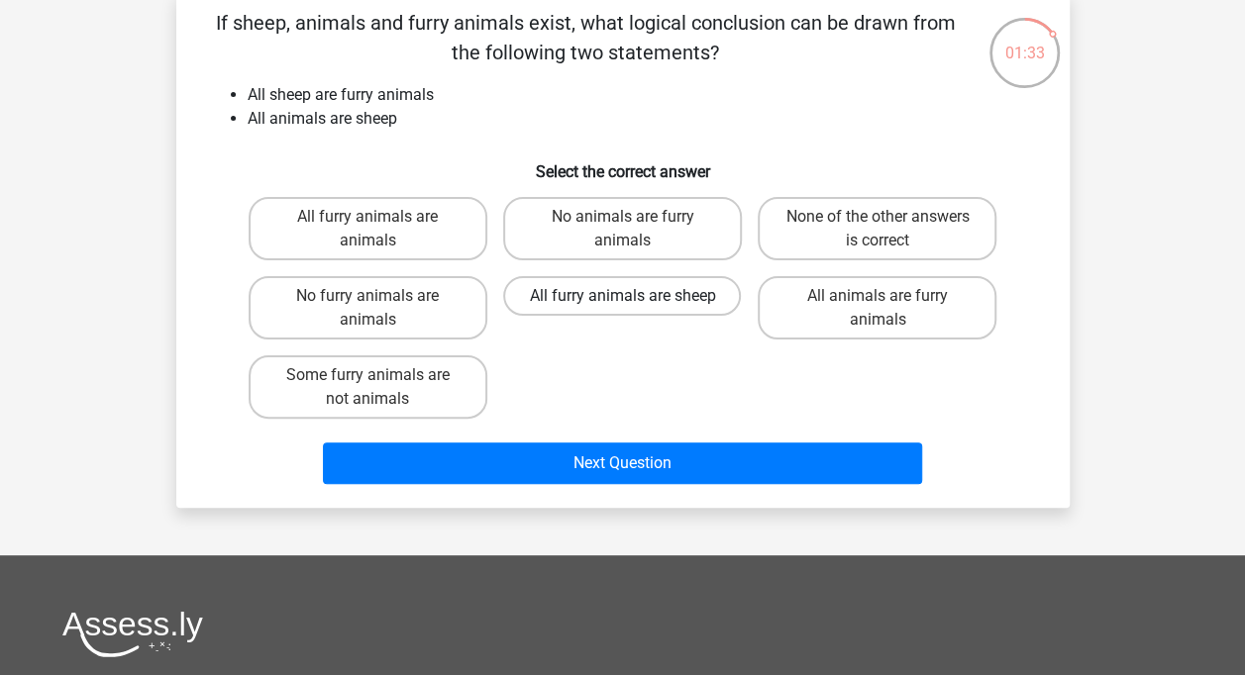
click at [616, 306] on label "All furry animals are sheep" at bounding box center [622, 296] width 238 height 40
click at [622, 306] on input "All furry animals are sheep" at bounding box center [628, 302] width 13 height 13
radio input "true"
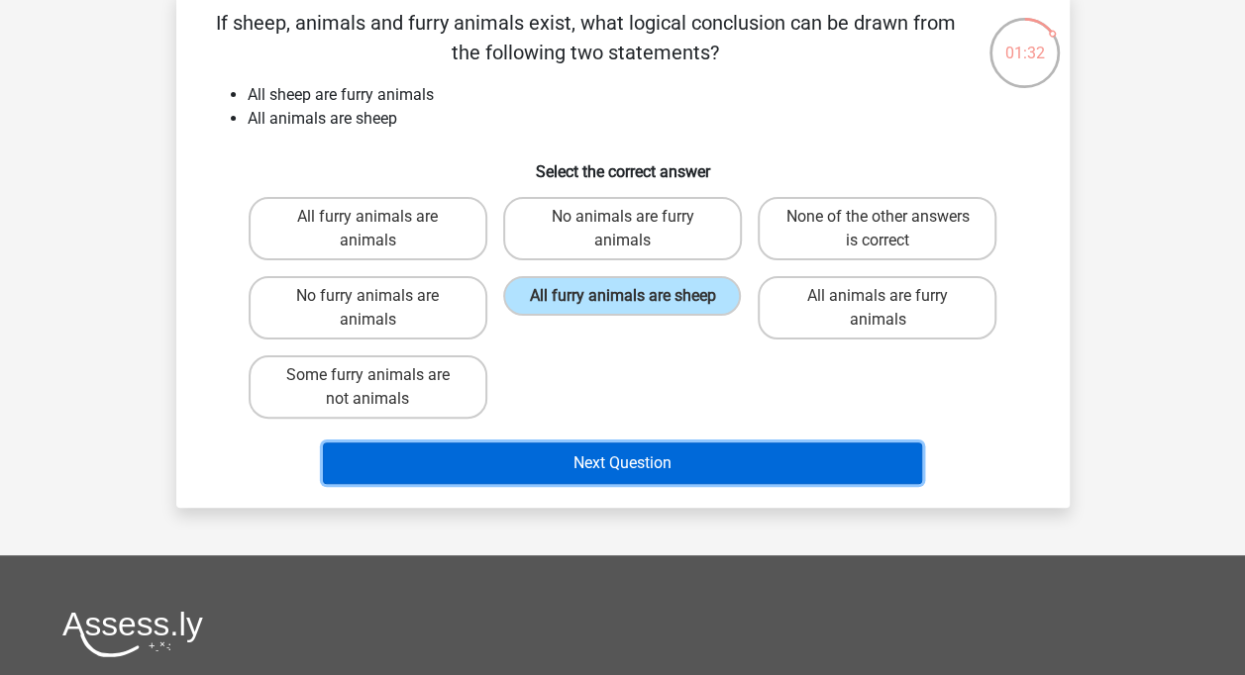
click at [617, 465] on button "Next Question" at bounding box center [622, 464] width 599 height 42
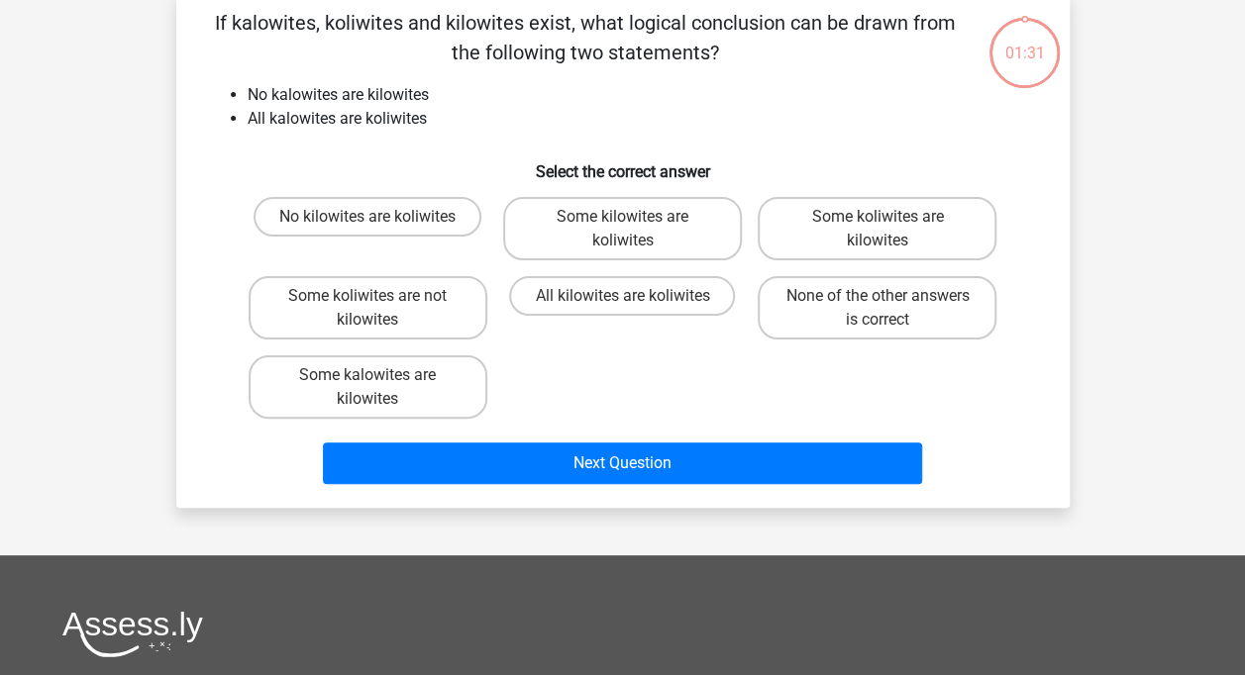
scroll to position [91, 0]
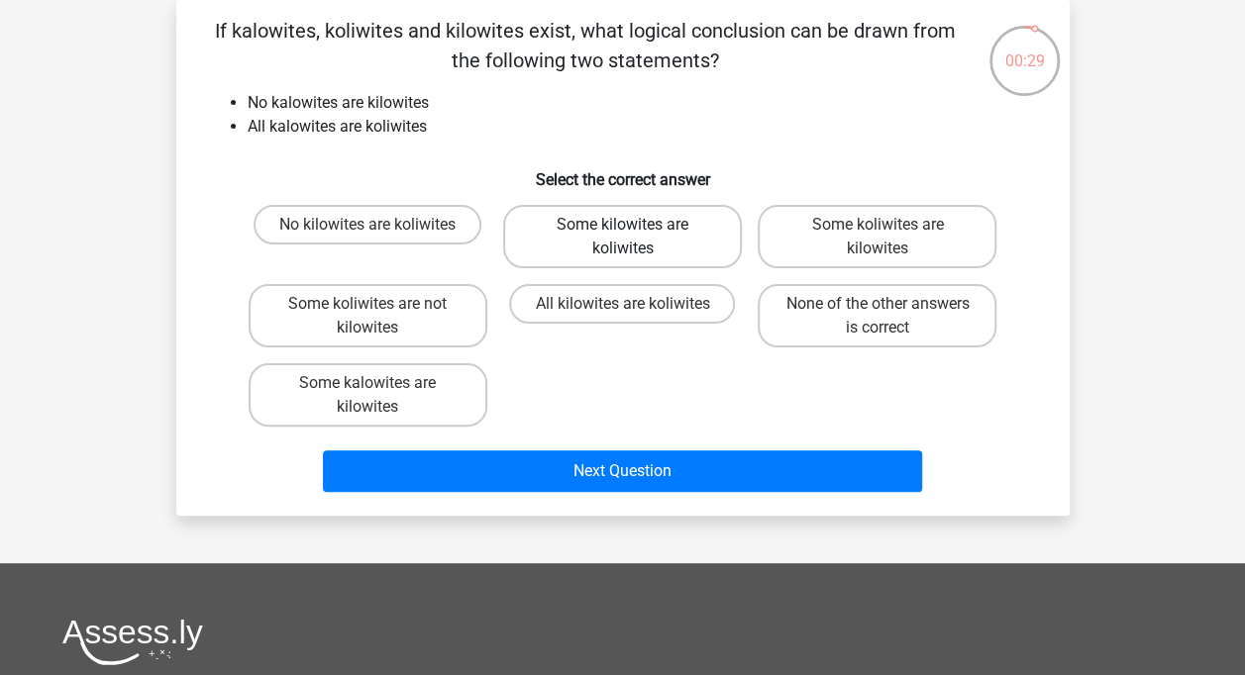
click at [681, 246] on label "Some kilowites are koliwites" at bounding box center [622, 236] width 239 height 63
click at [635, 238] on input "Some kilowites are koliwites" at bounding box center [628, 231] width 13 height 13
radio input "true"
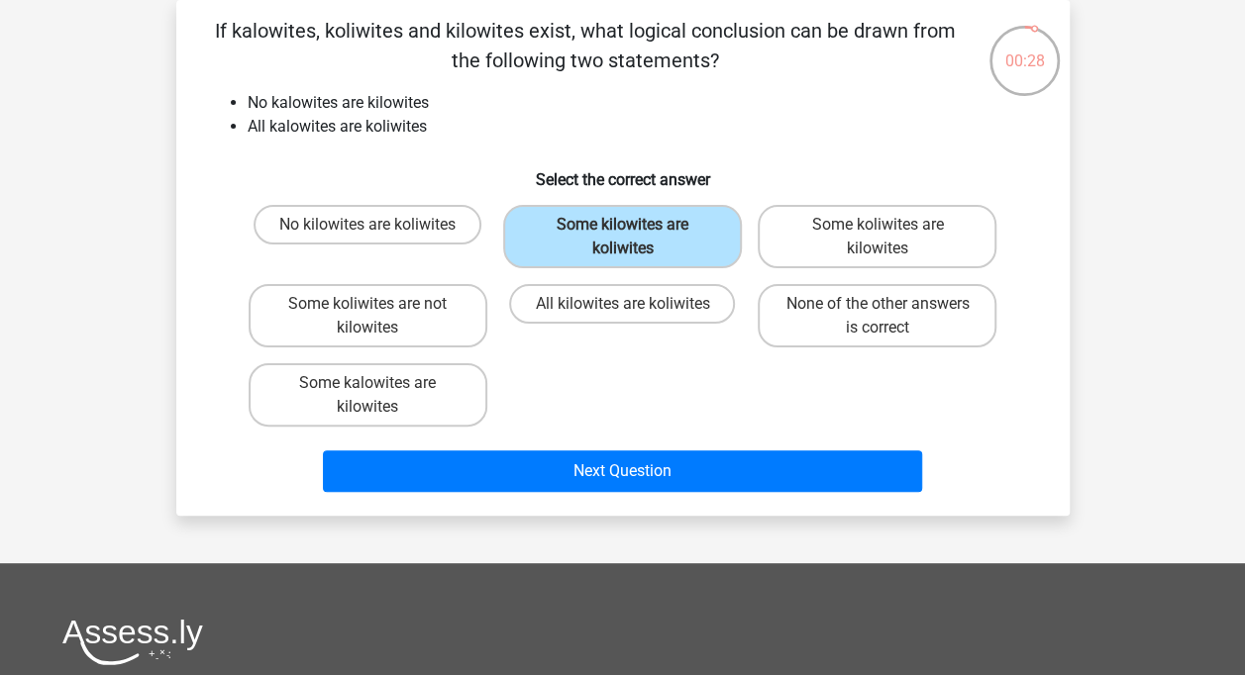
click at [1014, 283] on div "No kilowites are koliwites Some kilowites are koliwites Some koliwites are kilo…" at bounding box center [623, 316] width 830 height 238
drag, startPoint x: 953, startPoint y: 252, endPoint x: 719, endPoint y: 252, distance: 233.7
click at [952, 252] on label "Some koliwites are kilowites" at bounding box center [876, 236] width 239 height 63
click at [890, 238] on input "Some koliwites are kilowites" at bounding box center [883, 231] width 13 height 13
radio input "true"
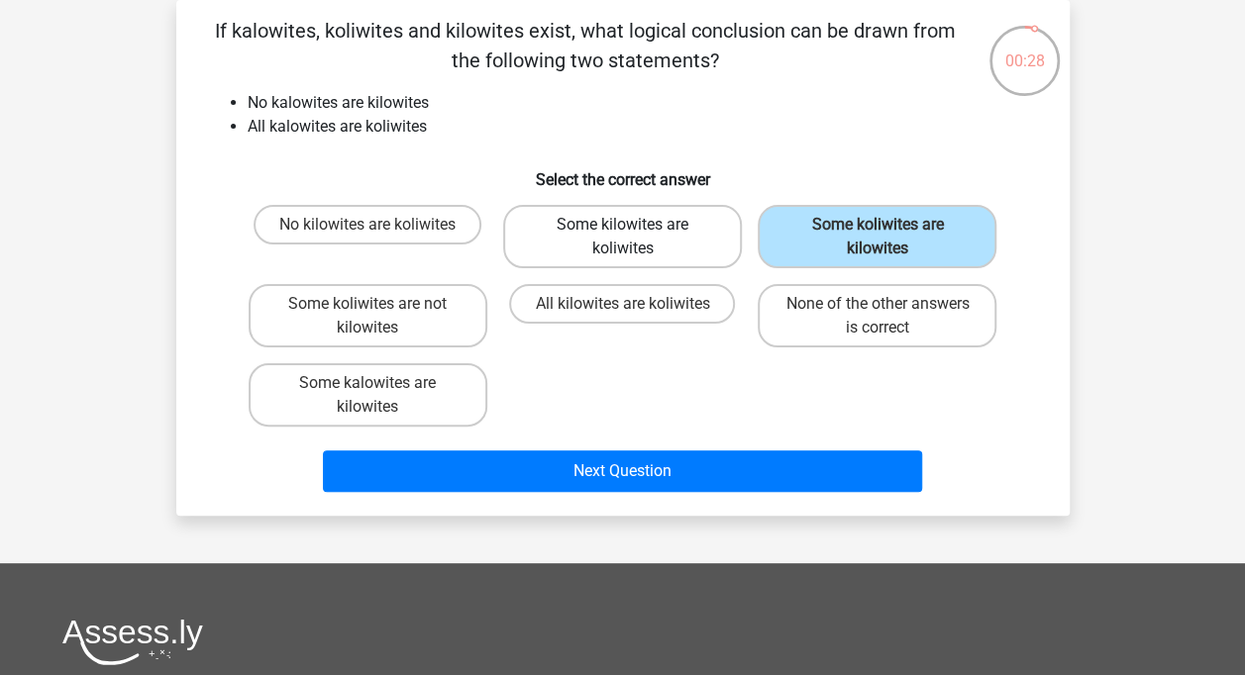
click at [699, 247] on label "Some kilowites are koliwites" at bounding box center [622, 236] width 239 height 63
click at [635, 238] on input "Some kilowites are koliwites" at bounding box center [628, 231] width 13 height 13
radio input "true"
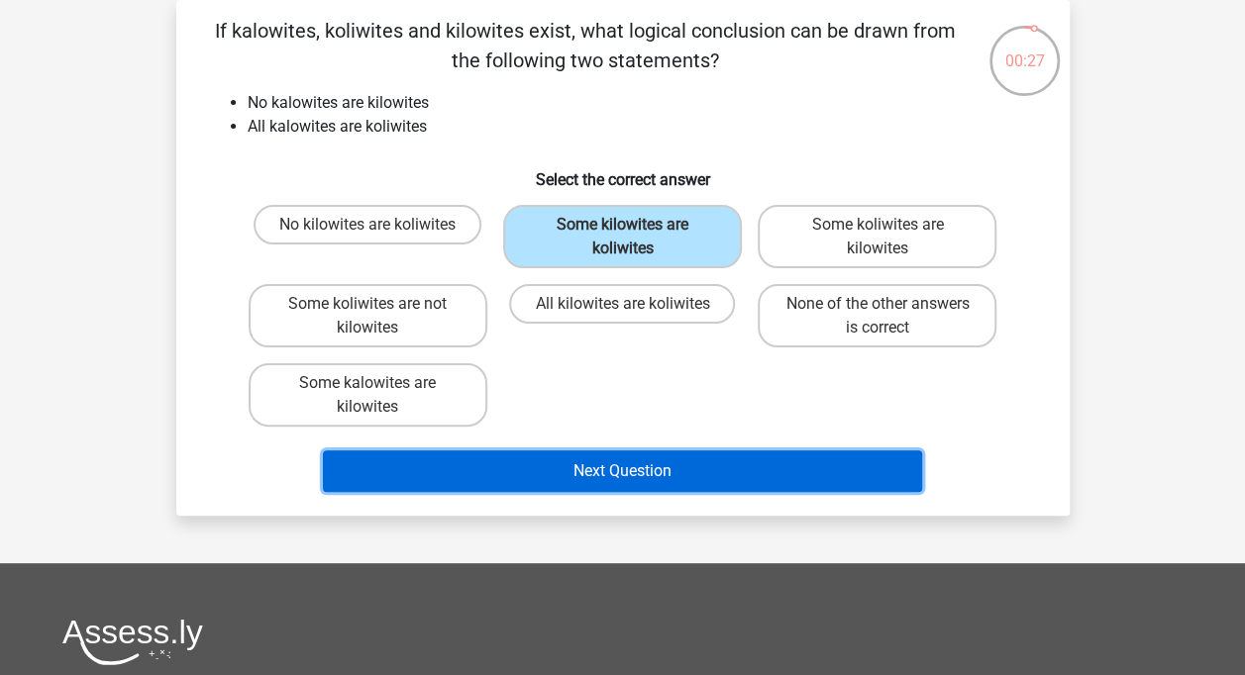
click at [788, 477] on button "Next Question" at bounding box center [622, 472] width 599 height 42
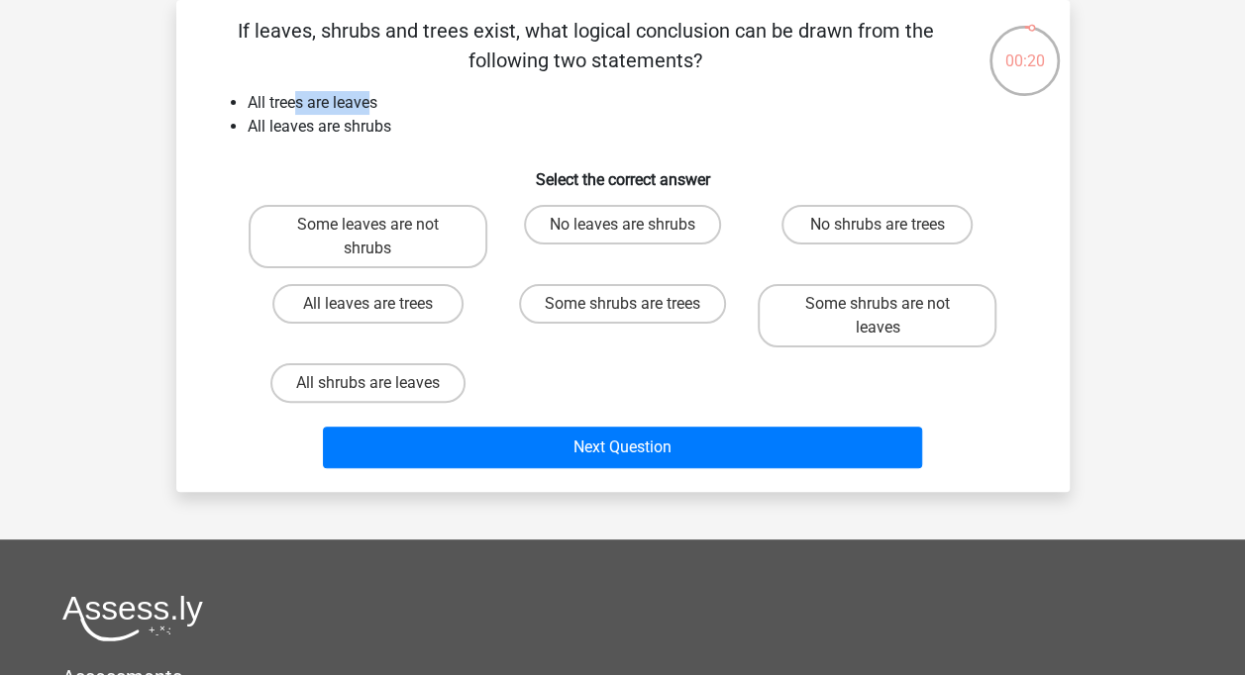
drag, startPoint x: 296, startPoint y: 110, endPoint x: 369, endPoint y: 95, distance: 74.8
click at [369, 95] on li "All trees are leaves" at bounding box center [643, 103] width 790 height 24
drag, startPoint x: 369, startPoint y: 95, endPoint x: 363, endPoint y: 123, distance: 28.4
click at [363, 123] on li "All leaves are shrubs" at bounding box center [643, 127] width 790 height 24
drag, startPoint x: 363, startPoint y: 123, endPoint x: 362, endPoint y: 145, distance: 21.8
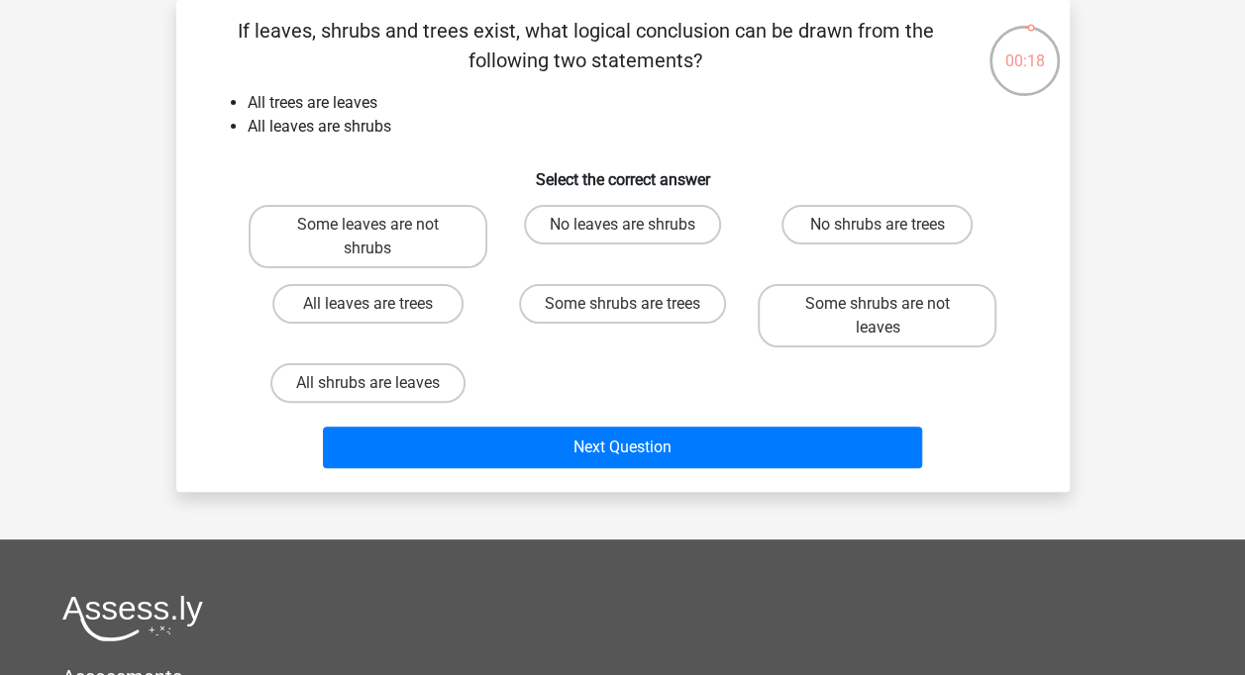
click at [362, 145] on div "If leaves, shrubs and trees exist, what logical conclusion can be drawn from th…" at bounding box center [622, 246] width 877 height 460
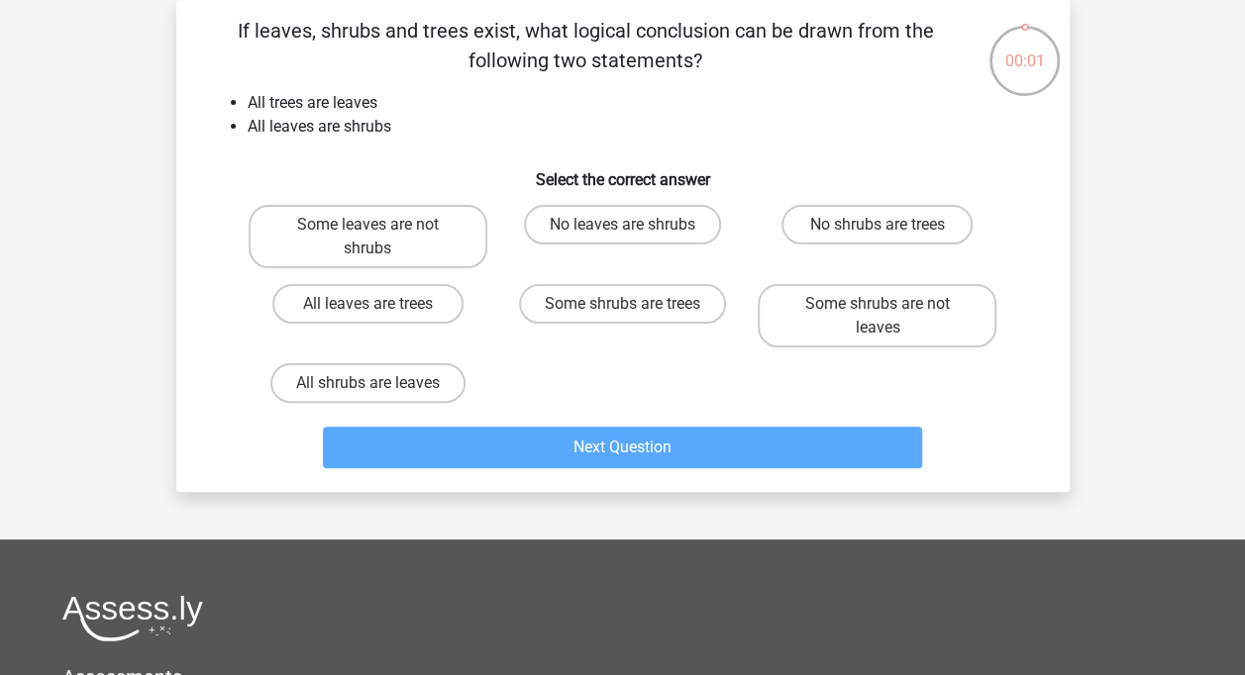
click at [370, 394] on input "All shrubs are leaves" at bounding box center [373, 389] width 13 height 13
radio input "true"
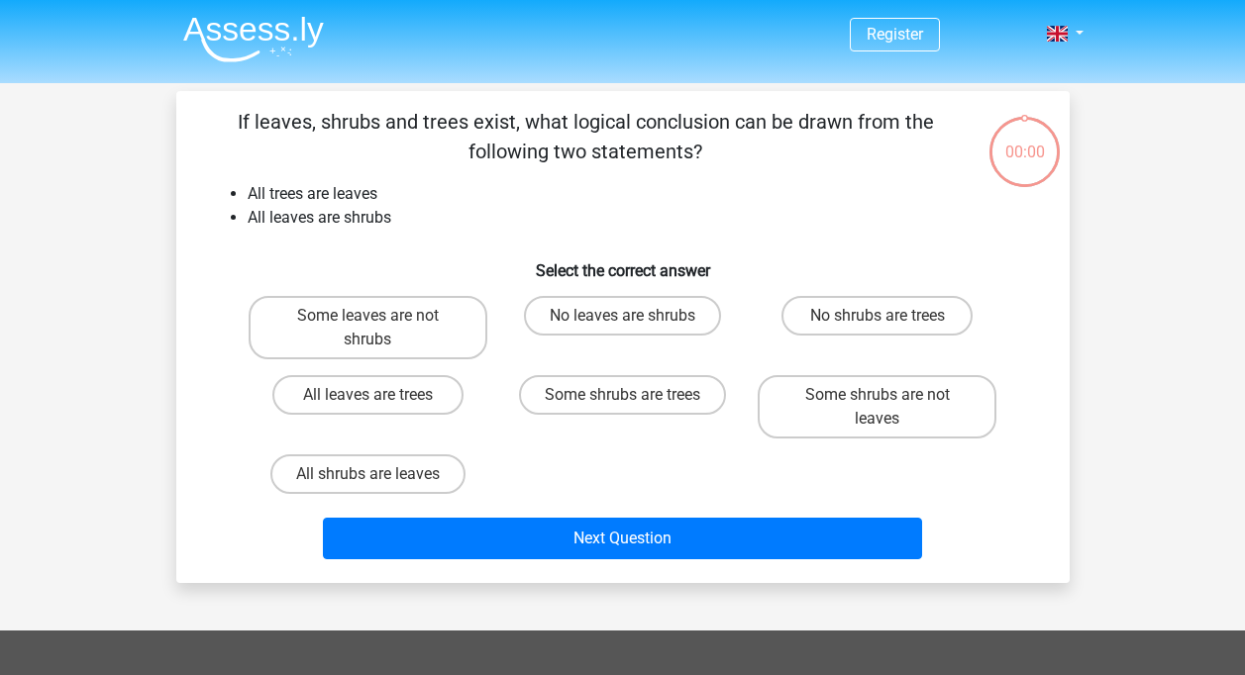
scroll to position [91, 0]
